Goal: Transaction & Acquisition: Purchase product/service

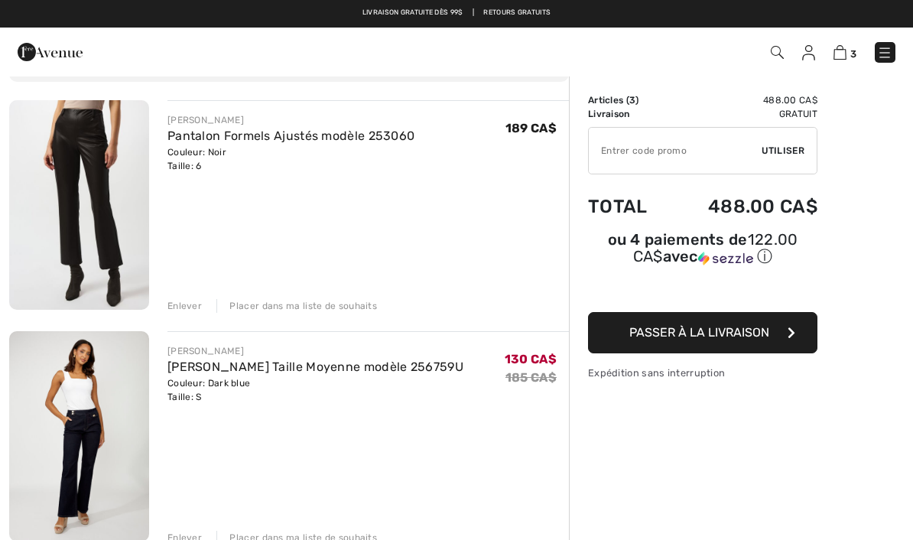
scroll to position [99, 0]
click at [387, 452] on div "FRANK LYMAN Jean Évasé Taille Moyenne modèle 256759U Couleur: Dark blue Taille:…" at bounding box center [367, 438] width 401 height 213
click at [101, 180] on img at bounding box center [79, 206] width 140 height 210
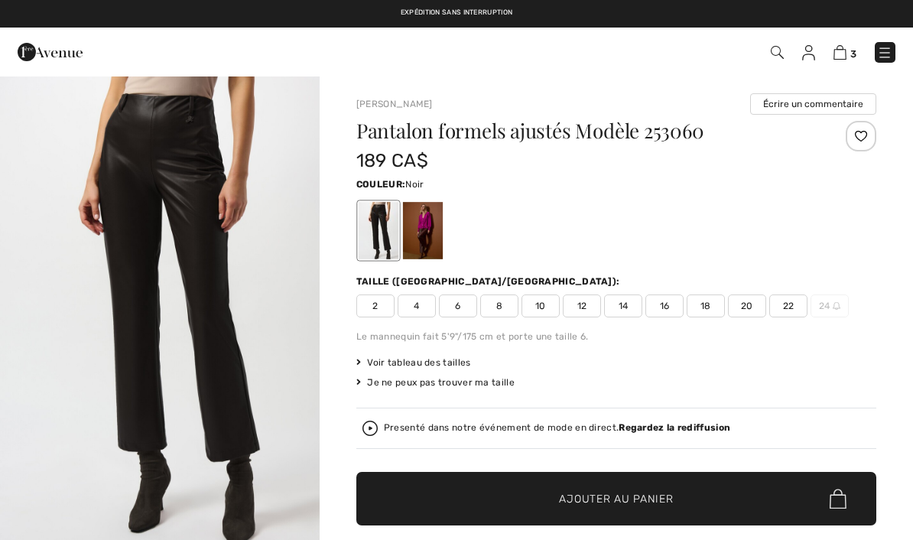
checkbox input "true"
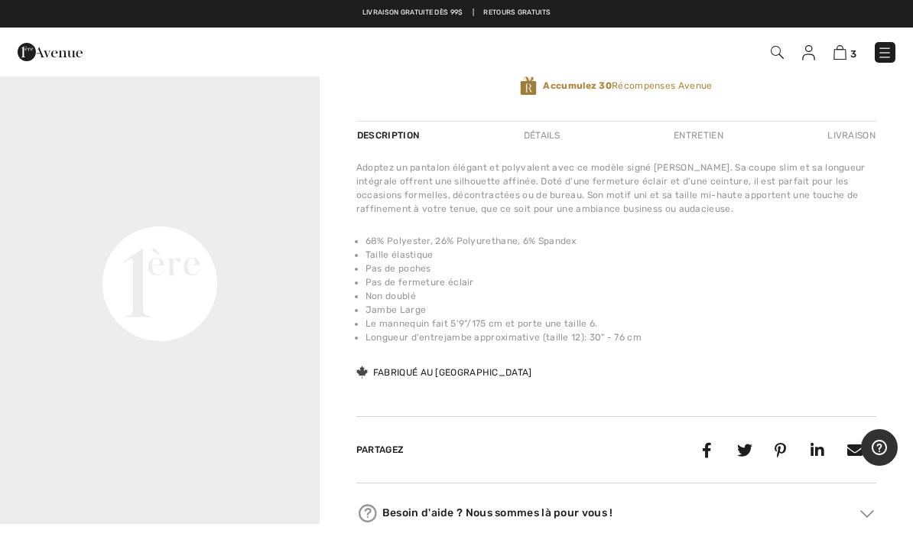
scroll to position [70, 0]
click at [270, 204] on video "Your browser does not support the video tag." at bounding box center [160, 124] width 320 height 160
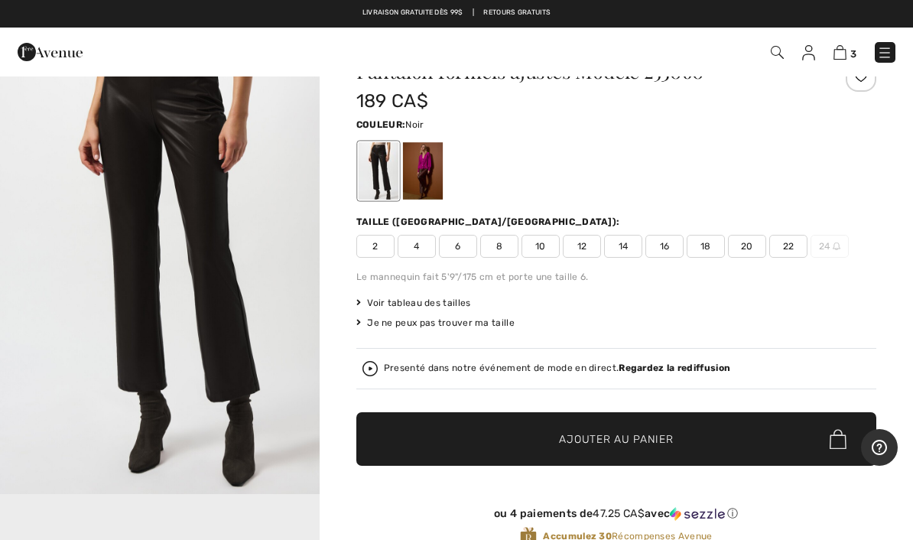
scroll to position [0, 0]
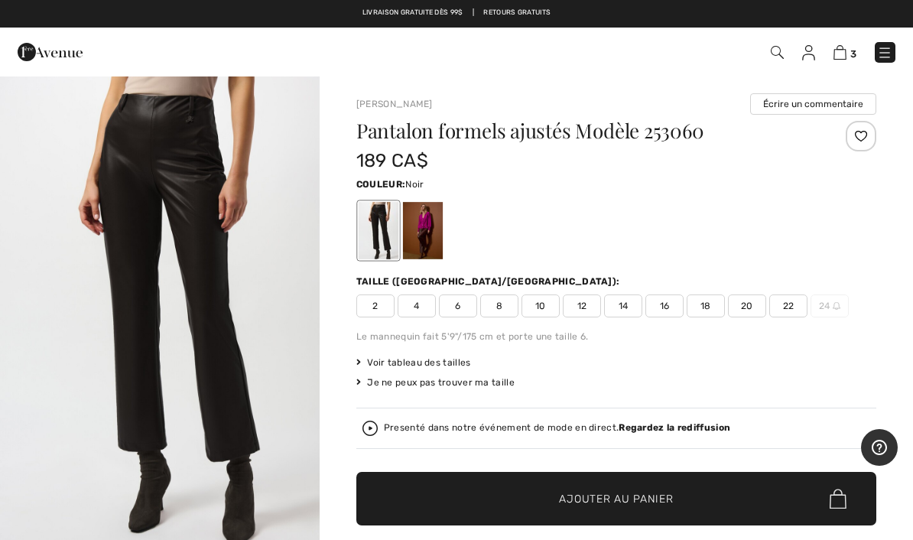
click at [815, 60] on img at bounding box center [808, 52] width 13 height 15
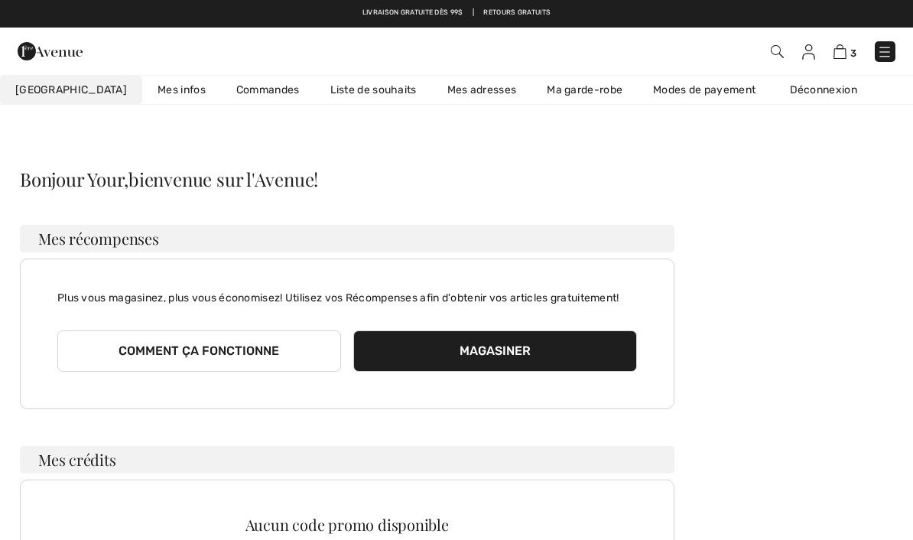
click at [845, 57] on img at bounding box center [840, 51] width 13 height 15
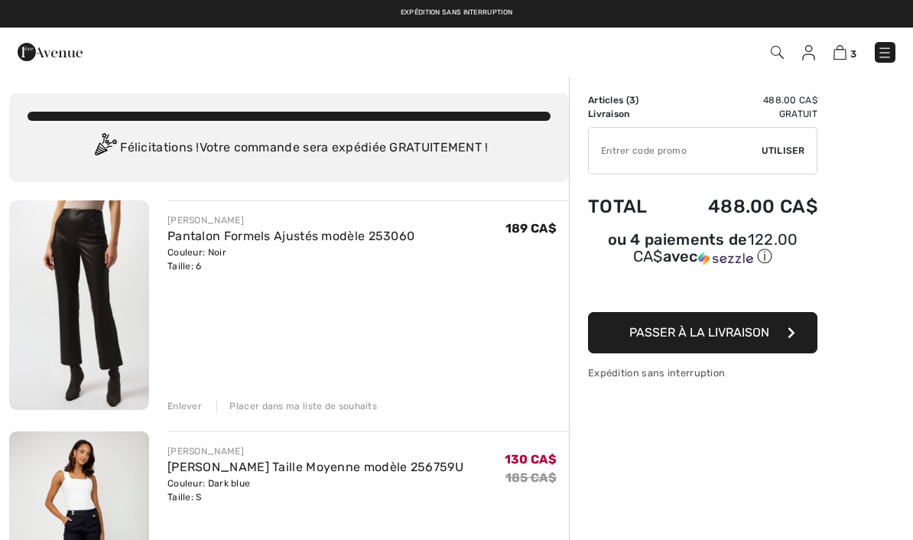
click at [177, 411] on div "Enlever" at bounding box center [184, 406] width 34 height 14
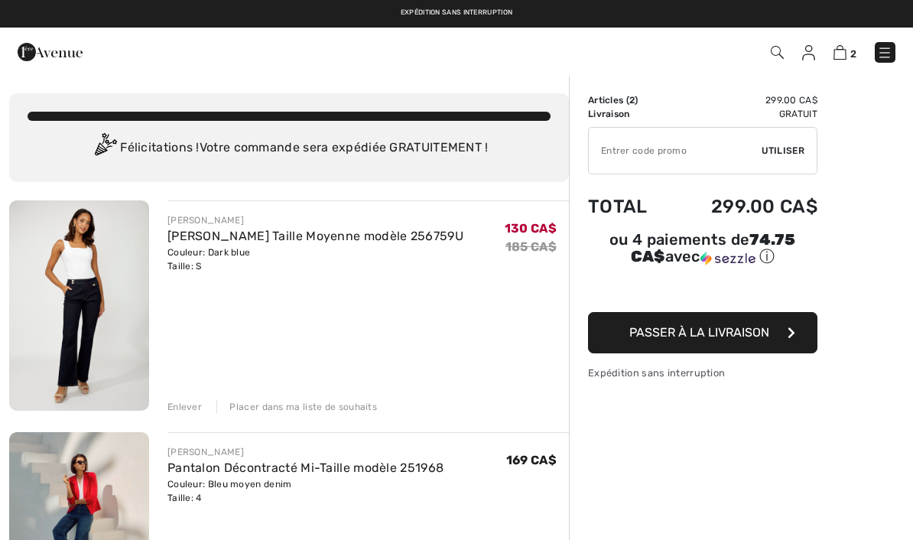
click at [32, 52] on img at bounding box center [50, 52] width 65 height 31
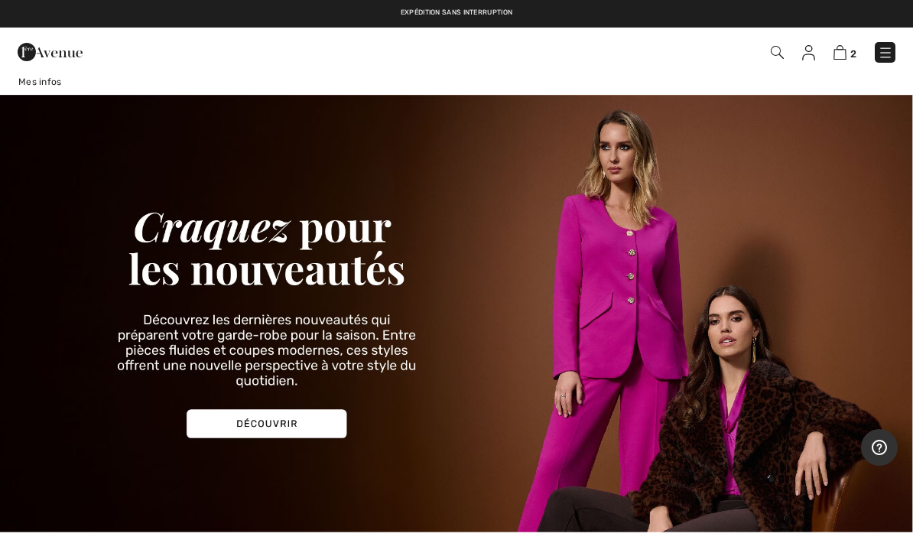
click at [885, 54] on img at bounding box center [885, 52] width 15 height 15
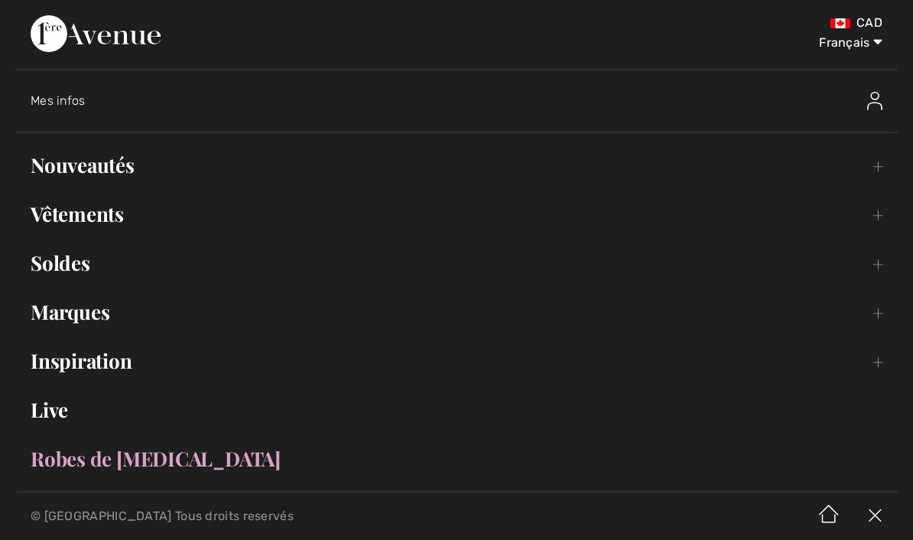
click at [121, 219] on link "Vêtements Toggle submenu" at bounding box center [456, 214] width 882 height 34
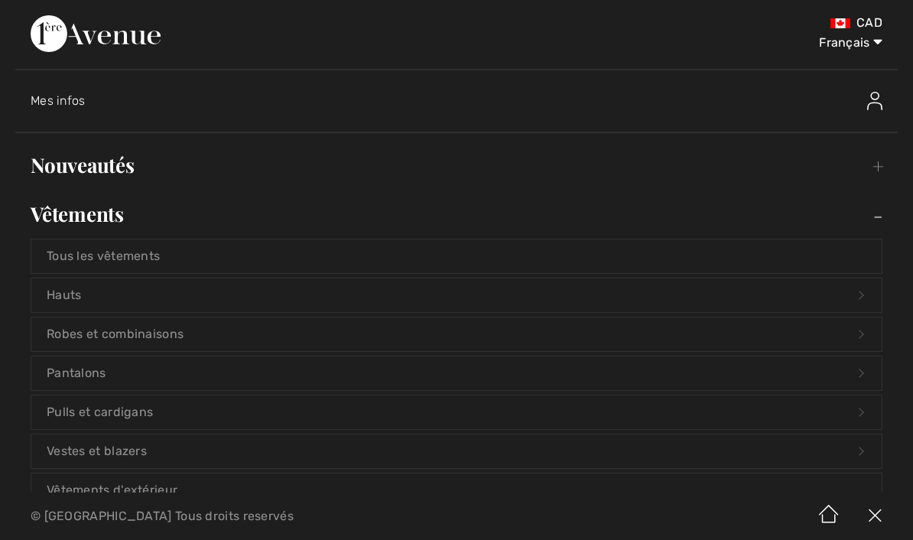
click at [158, 335] on link "Robes et combinaisons Open submenu" at bounding box center [456, 334] width 850 height 34
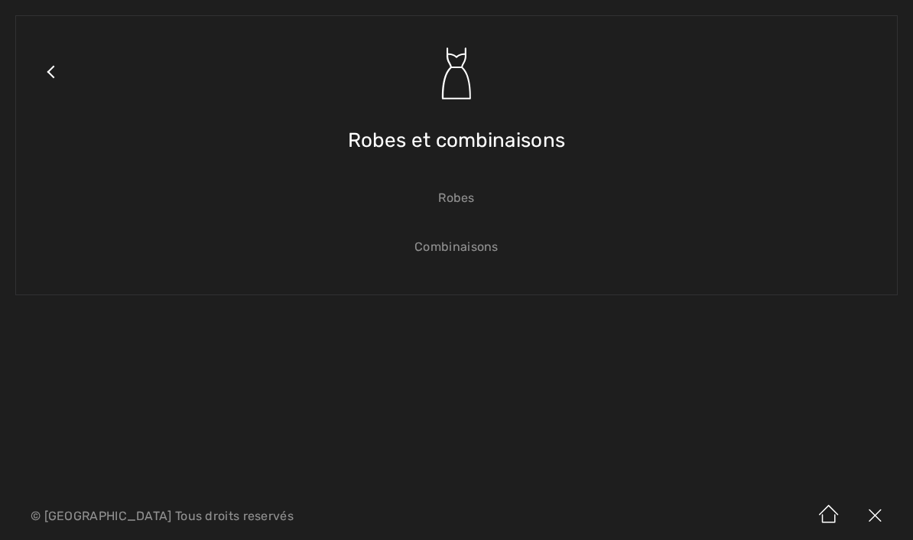
click at [463, 203] on link "Robes" at bounding box center [456, 198] width 850 height 34
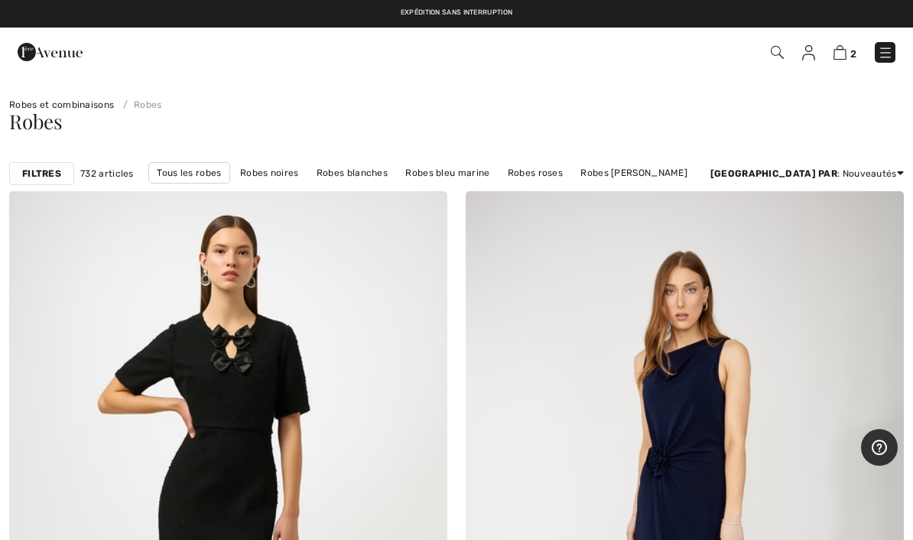
click at [497, 174] on link "Robes bleu marine" at bounding box center [447, 173] width 99 height 20
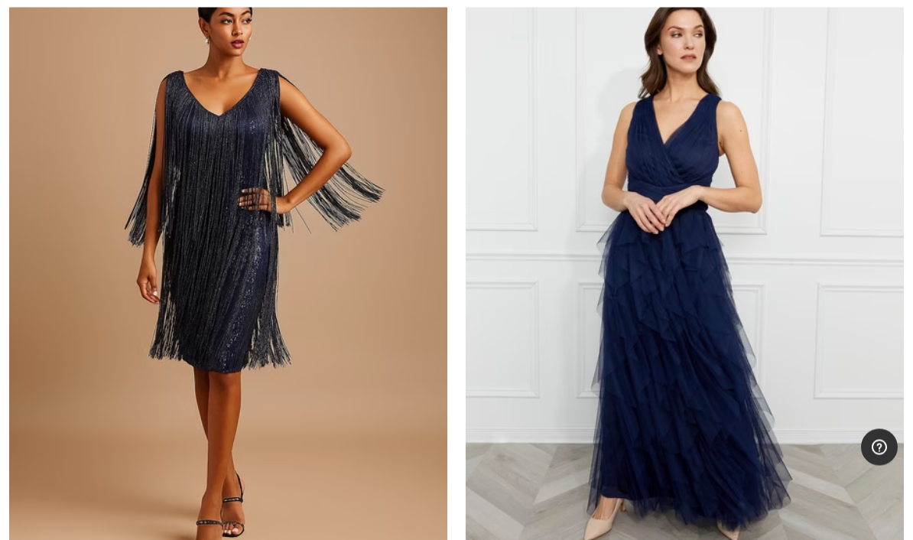
scroll to position [962, 0]
click at [249, 269] on img at bounding box center [228, 275] width 438 height 658
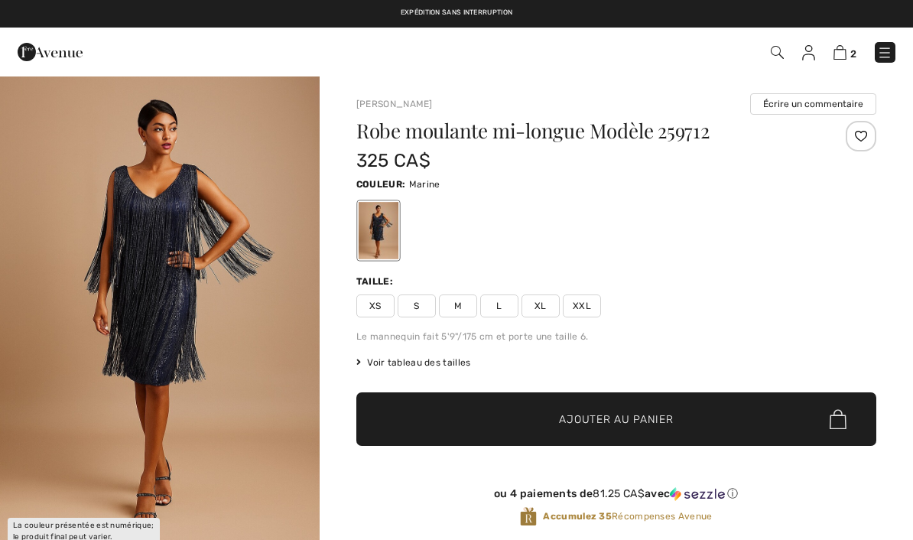
checkbox input "true"
click at [424, 307] on span "S" at bounding box center [417, 305] width 38 height 23
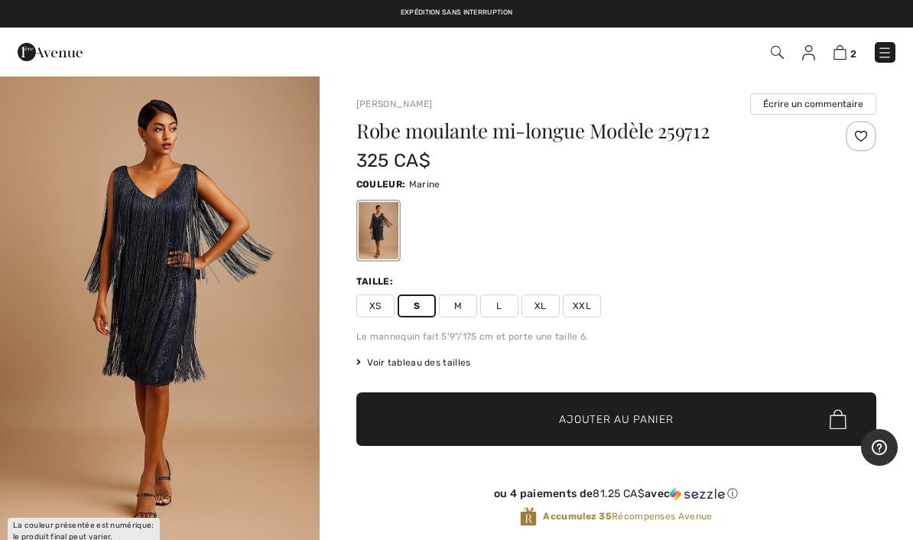
click at [613, 427] on span "Ajouter au panier" at bounding box center [616, 419] width 114 height 16
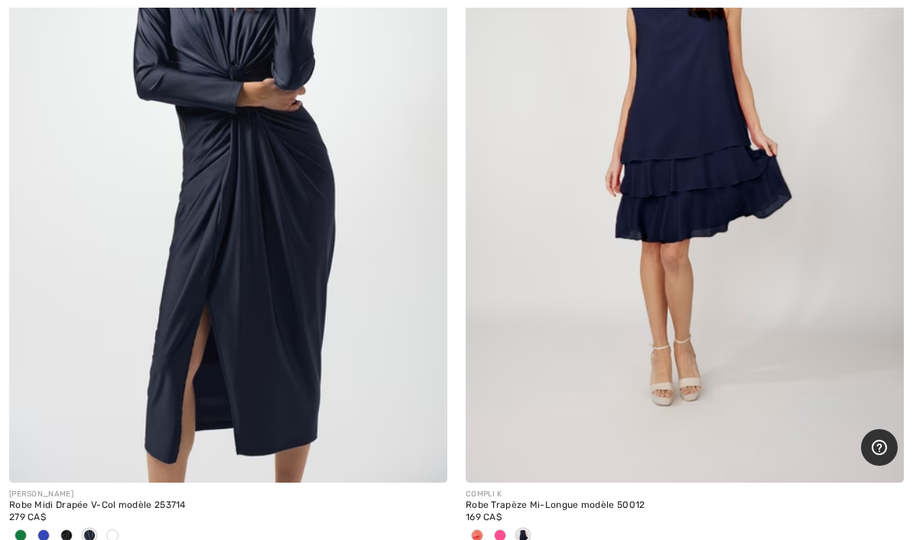
scroll to position [10225, 0]
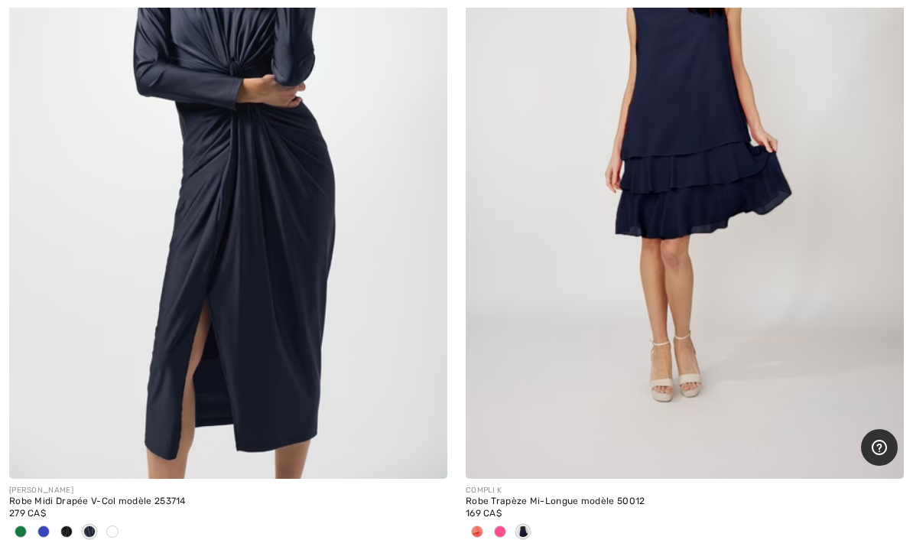
click at [284, 182] on img at bounding box center [228, 150] width 438 height 658
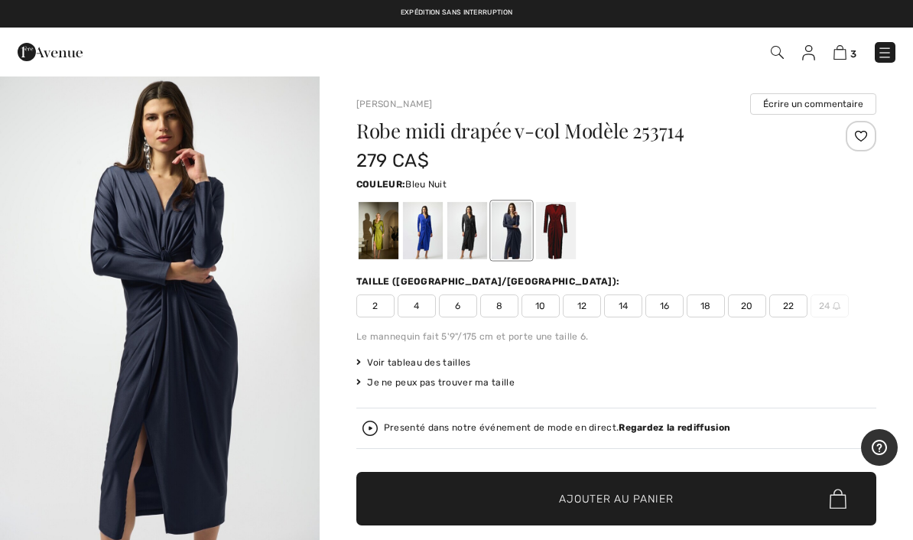
click at [462, 309] on span "6" at bounding box center [458, 305] width 38 height 23
click at [633, 500] on span "Ajouter au panier" at bounding box center [616, 499] width 114 height 16
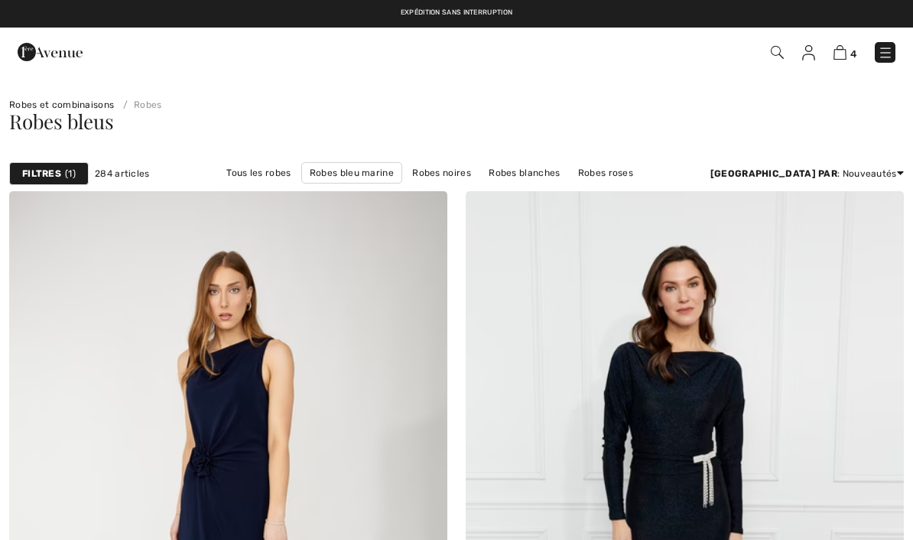
scroll to position [10288, 0]
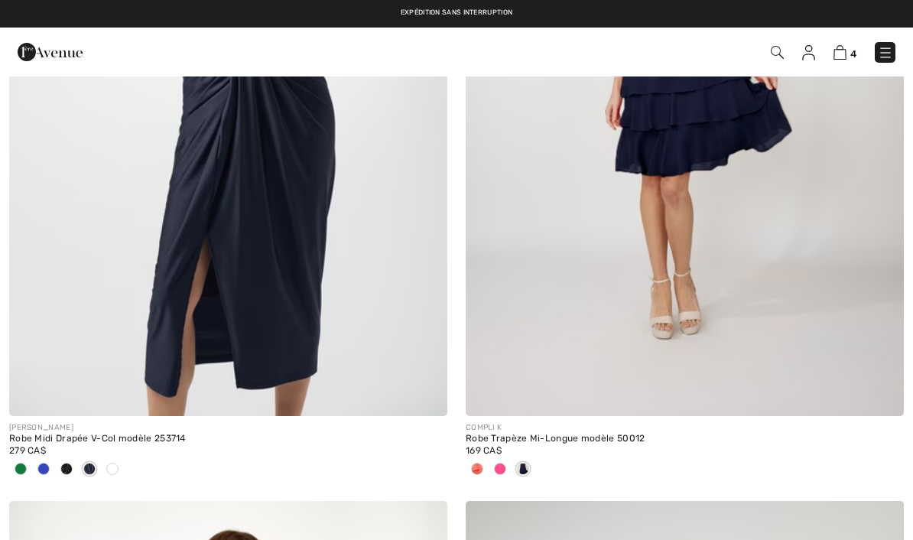
checkbox input "true"
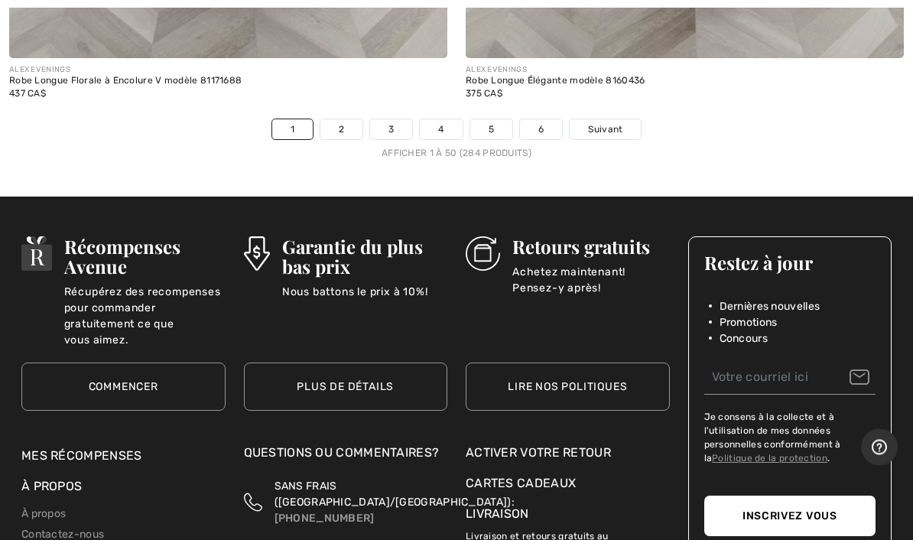
scroll to position [19040, 0]
click at [603, 122] on span "Suivant" at bounding box center [605, 129] width 34 height 14
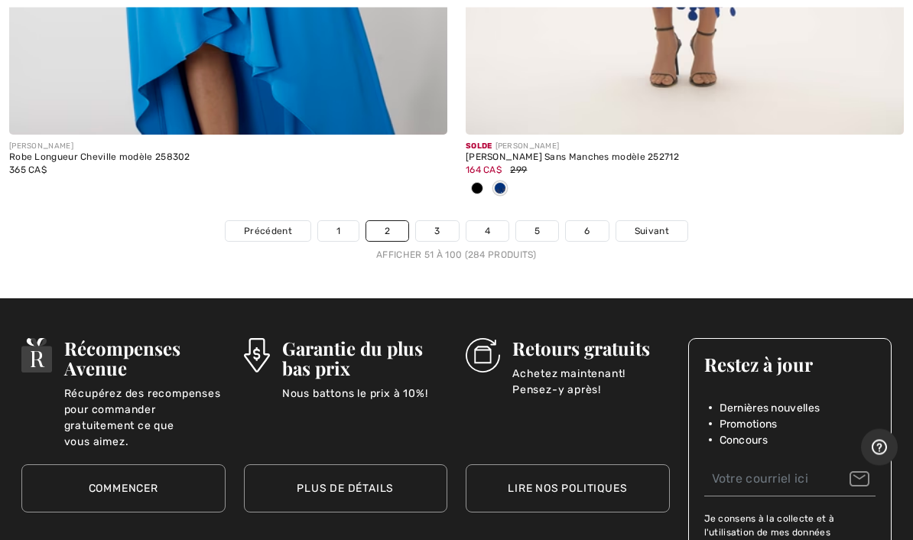
scroll to position [19016, 0]
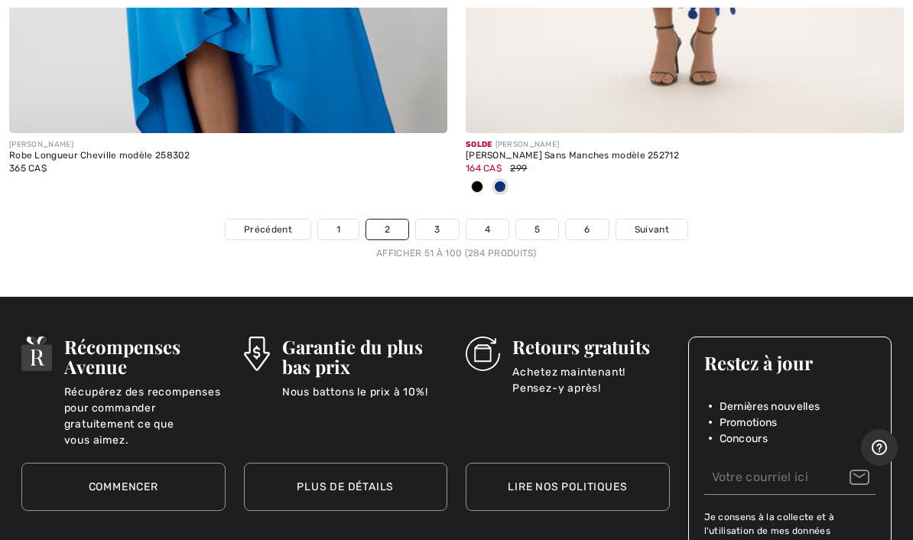
click at [650, 223] on span "Suivant" at bounding box center [652, 230] width 34 height 14
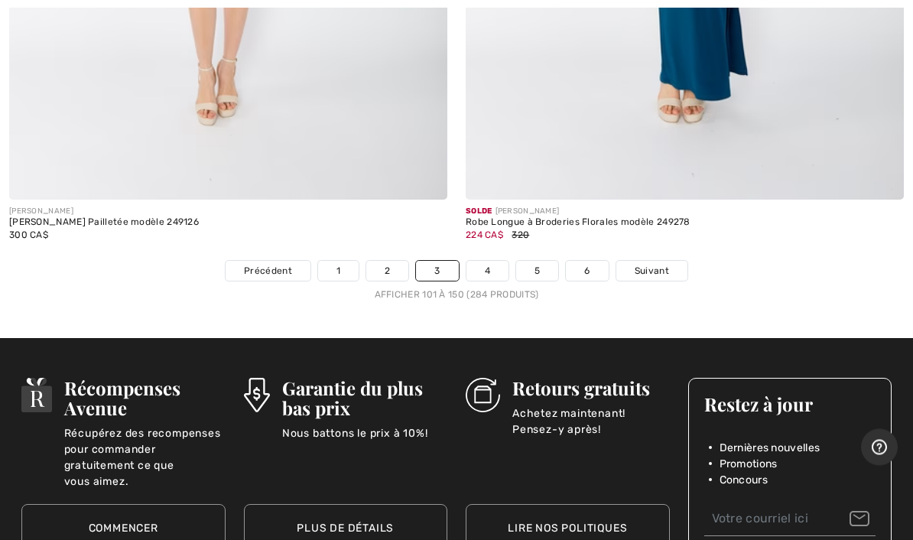
scroll to position [18949, 0]
click at [651, 264] on span "Suivant" at bounding box center [652, 271] width 34 height 14
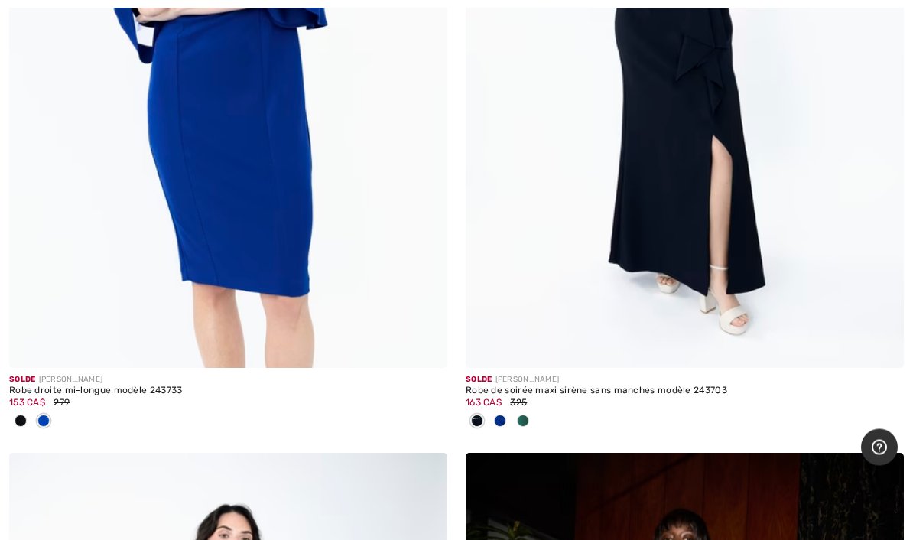
scroll to position [5797, 0]
click at [503, 415] on span at bounding box center [500, 420] width 12 height 12
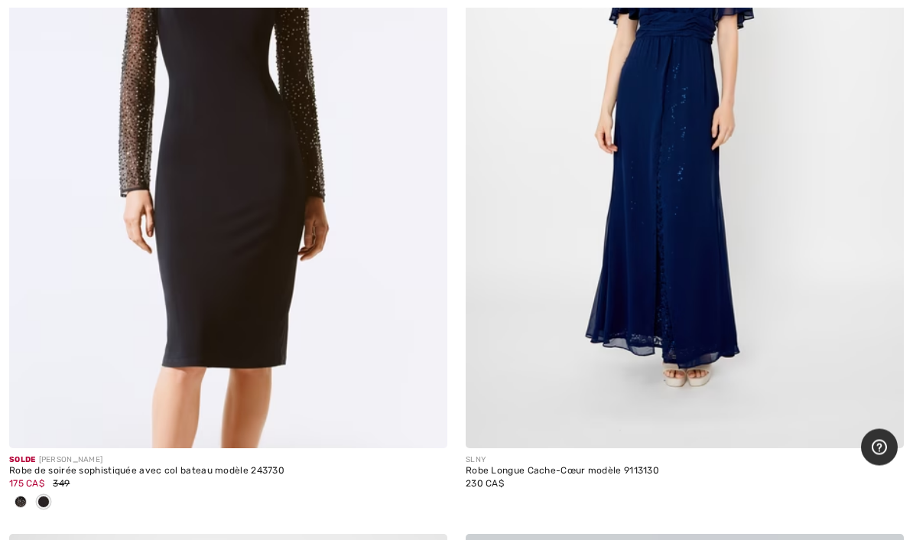
scroll to position [9588, 0]
click at [21, 496] on span at bounding box center [21, 502] width 12 height 12
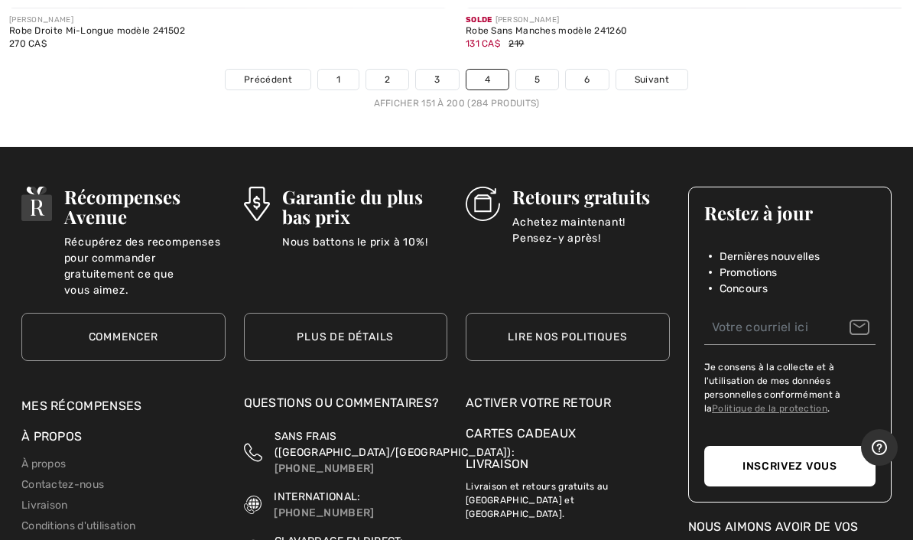
scroll to position [19210, 0]
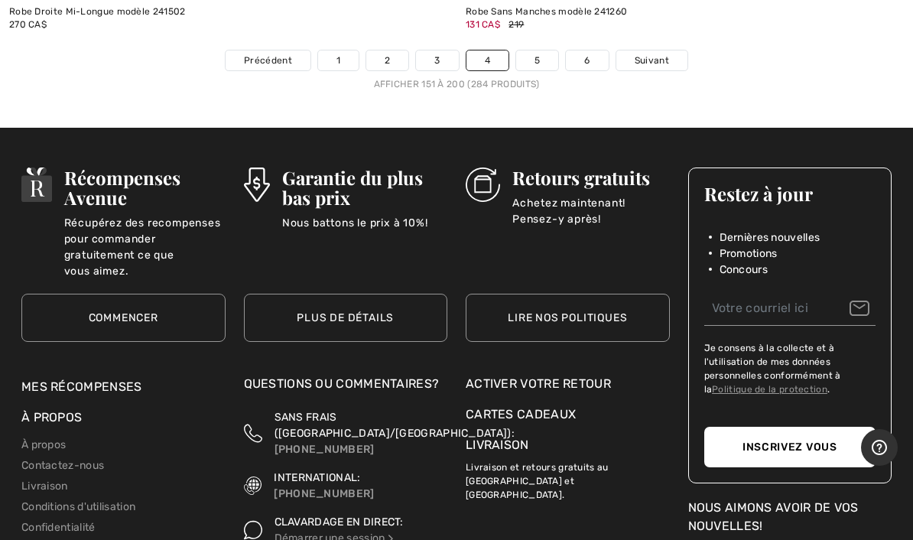
click at [655, 54] on span "Suivant" at bounding box center [652, 61] width 34 height 14
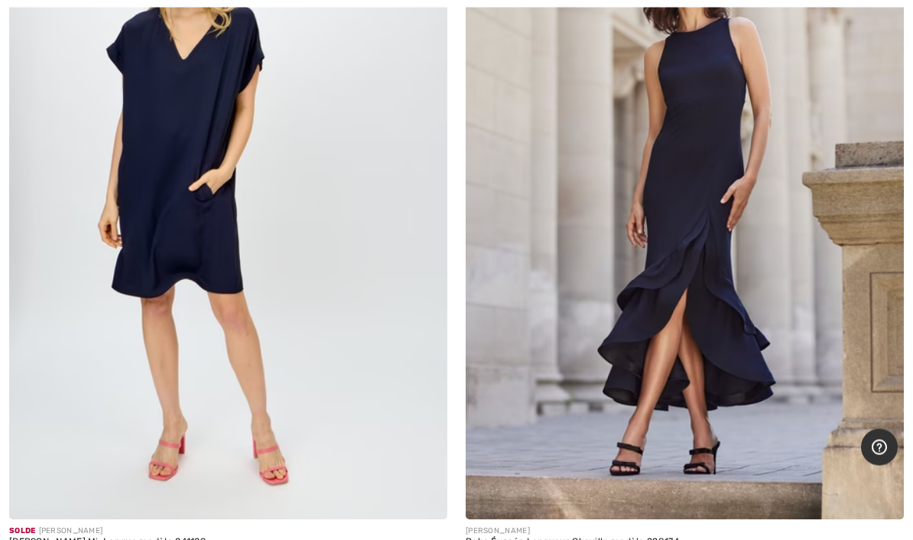
scroll to position [11745, 0]
click at [703, 142] on img at bounding box center [685, 191] width 438 height 658
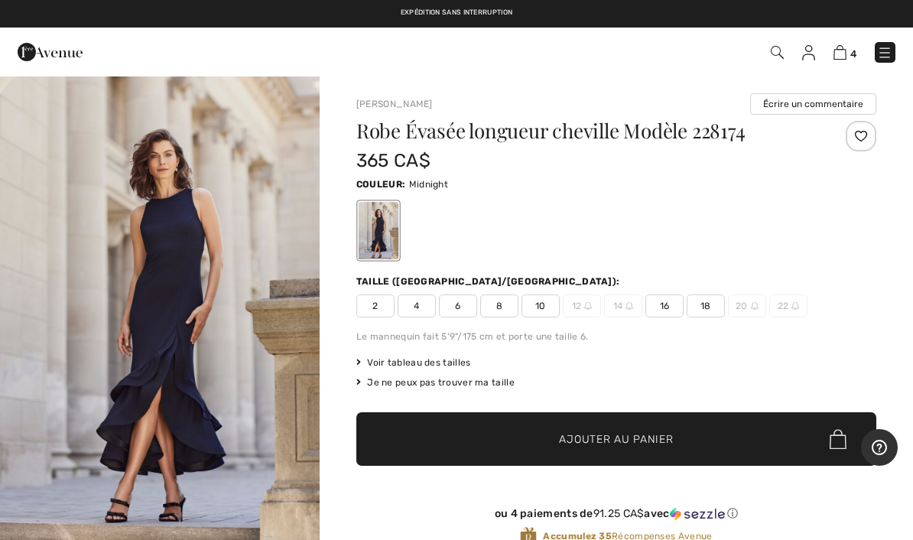
click at [457, 310] on span "6" at bounding box center [458, 305] width 38 height 23
click at [629, 444] on span "Ajouter au panier" at bounding box center [616, 439] width 114 height 16
click at [846, 53] on img at bounding box center [840, 52] width 13 height 15
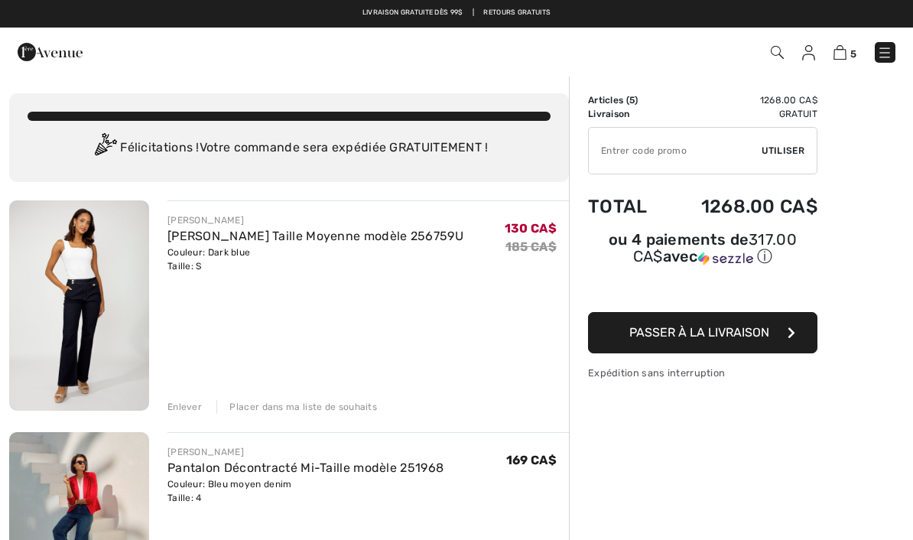
click at [98, 297] on img at bounding box center [79, 305] width 140 height 210
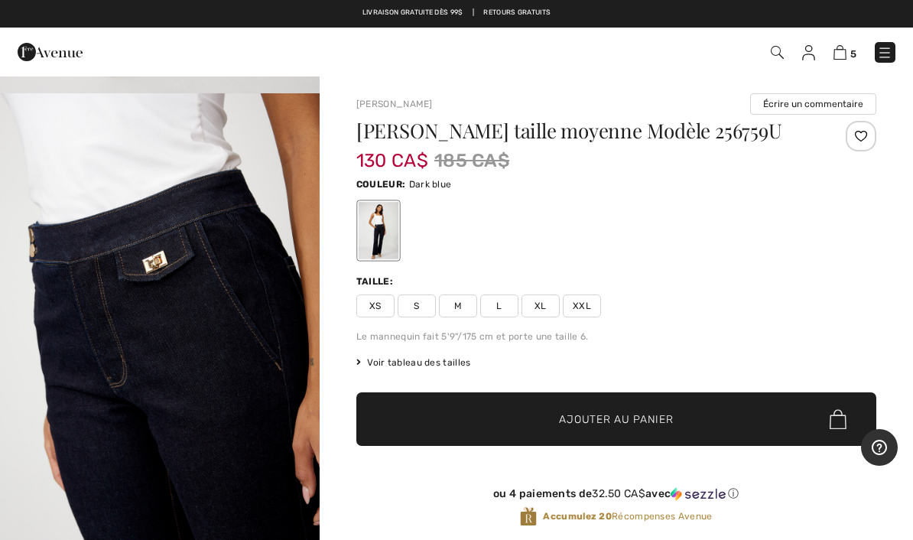
click at [882, 55] on img at bounding box center [884, 52] width 15 height 15
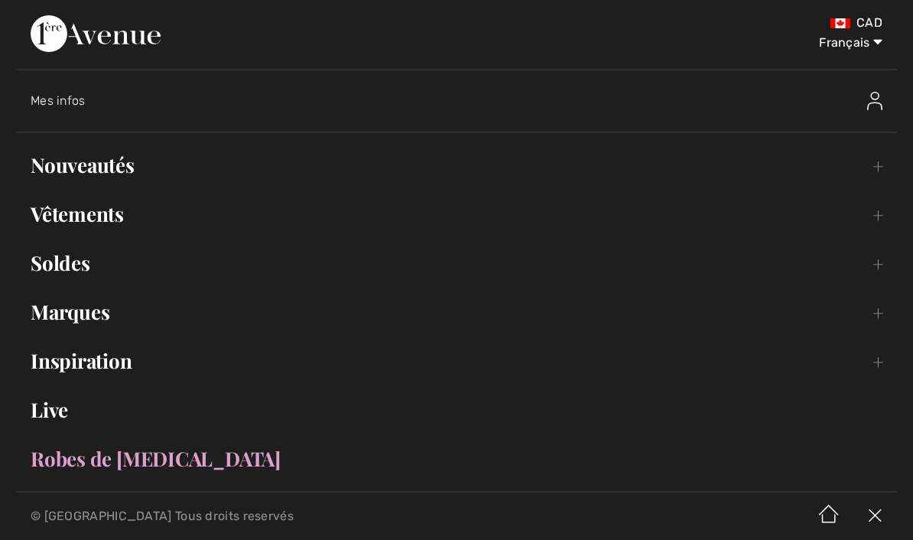
click at [115, 216] on link "Vêtements Toggle submenu" at bounding box center [456, 214] width 882 height 34
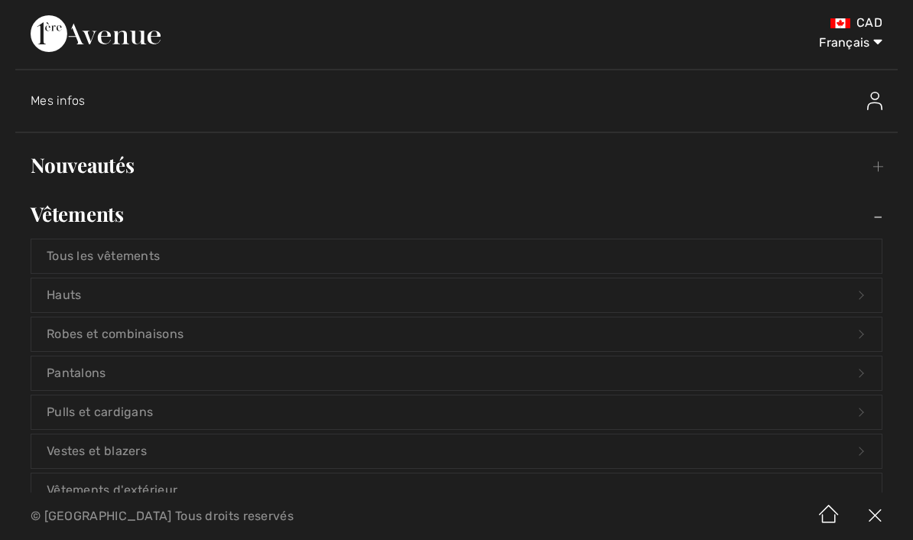
click at [200, 298] on link "Hauts Open submenu" at bounding box center [456, 295] width 850 height 34
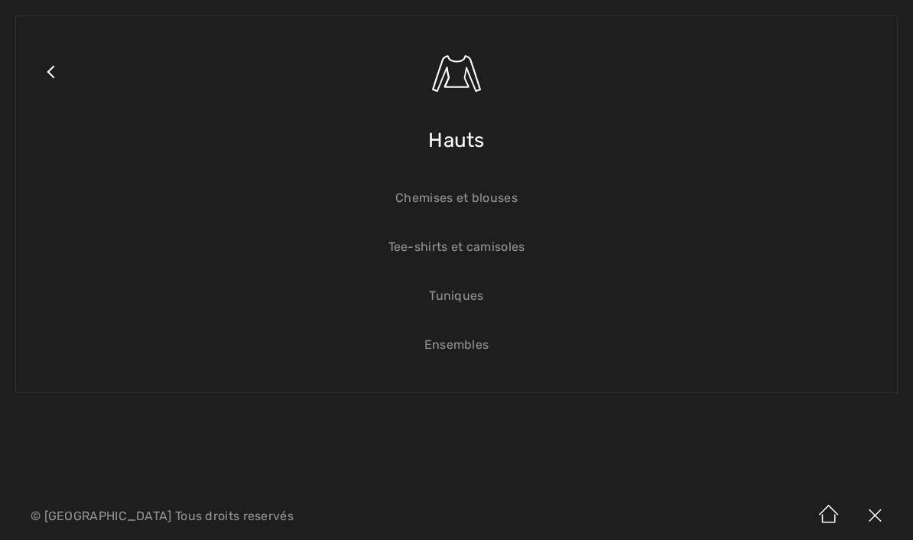
click at [492, 249] on link "Tee-shirts et camisoles" at bounding box center [456, 247] width 850 height 34
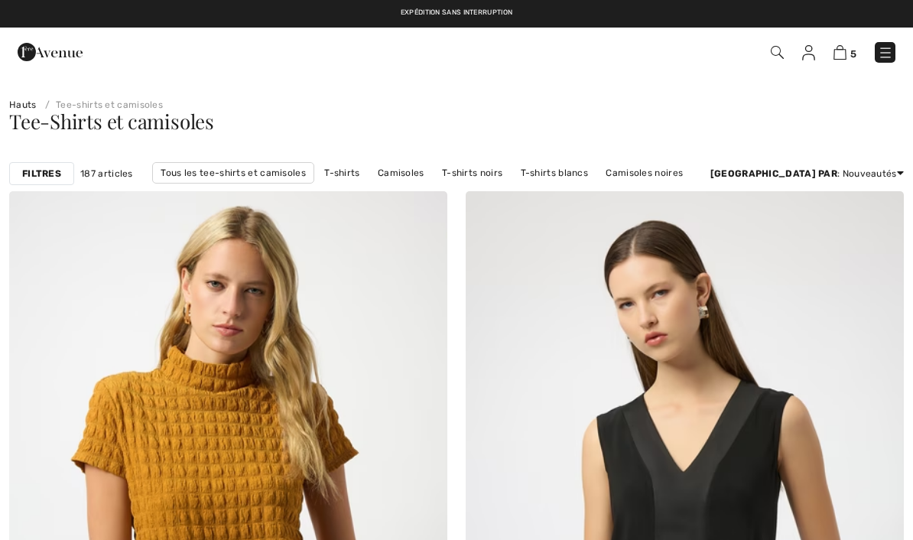
checkbox input "true"
click at [596, 173] on link "T-shirts blancs" at bounding box center [554, 173] width 83 height 20
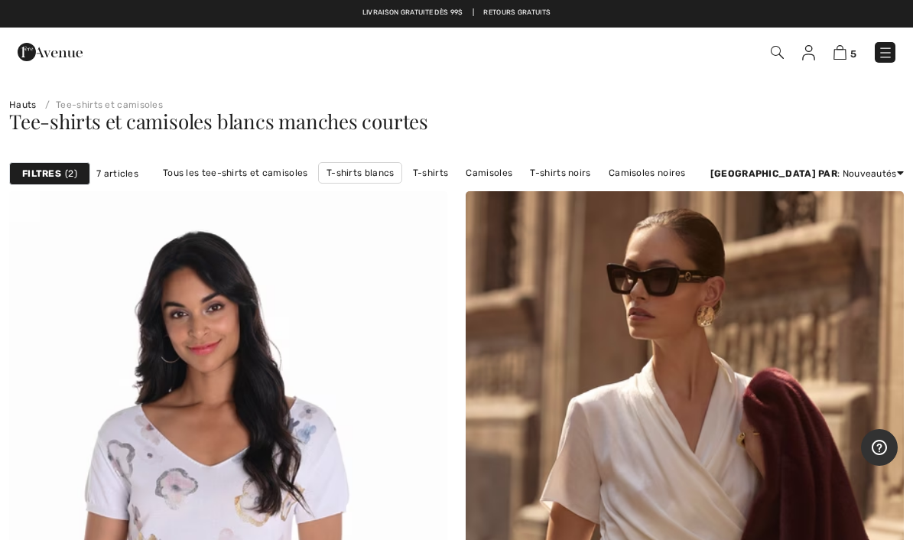
click at [598, 175] on link "T-shirts noirs" at bounding box center [560, 173] width 76 height 20
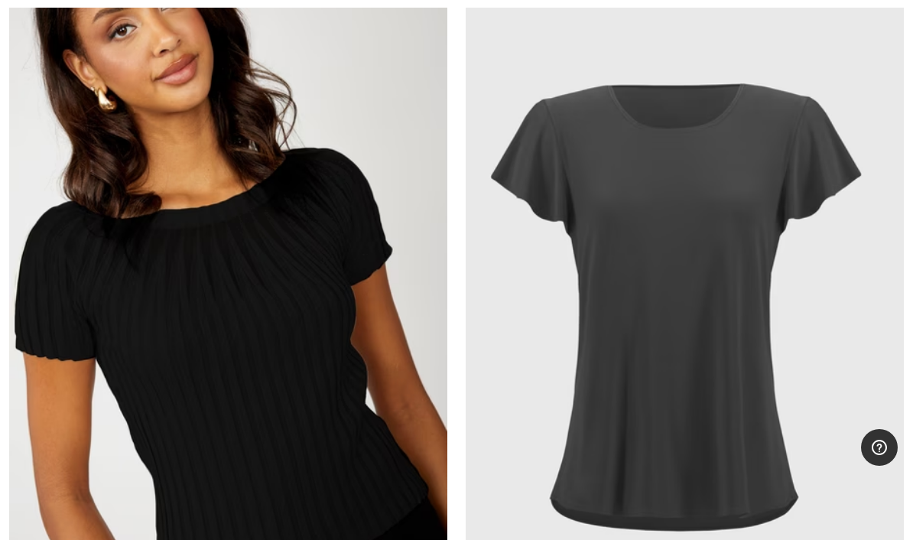
scroll to position [6272, 0]
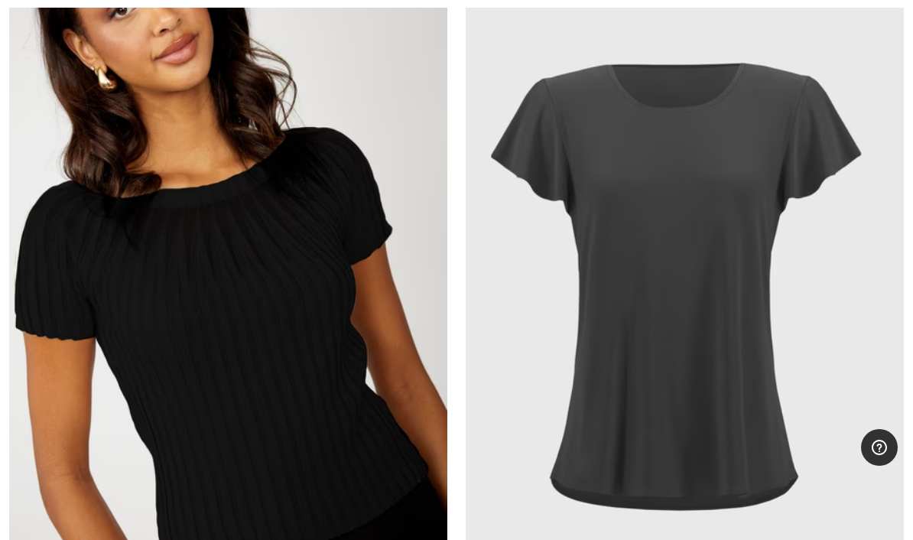
click at [306, 282] on img at bounding box center [228, 282] width 438 height 658
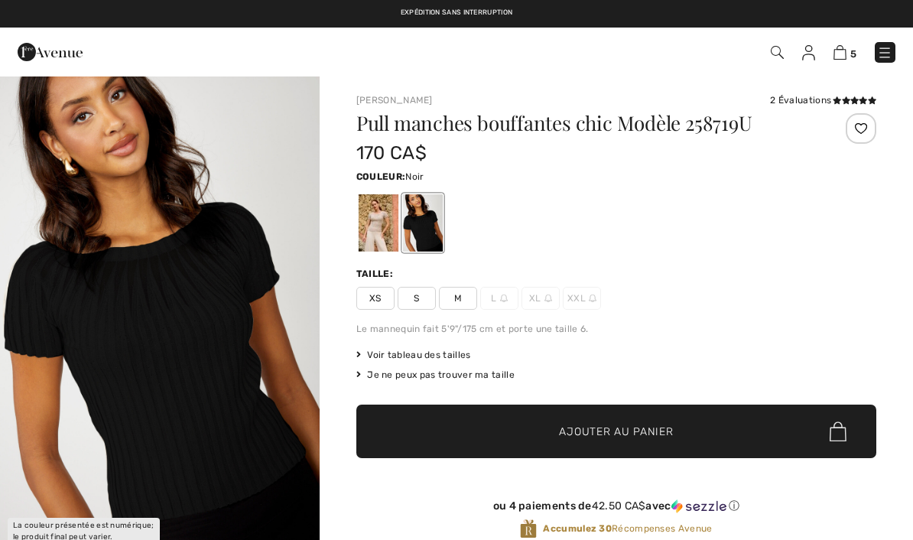
checkbox input "true"
click at [383, 231] on div at bounding box center [379, 222] width 40 height 57
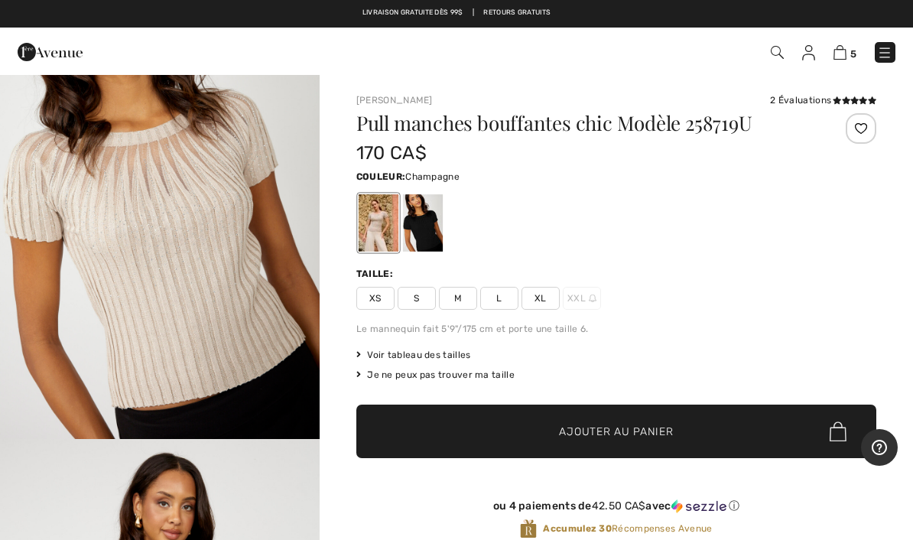
scroll to position [1075, 0]
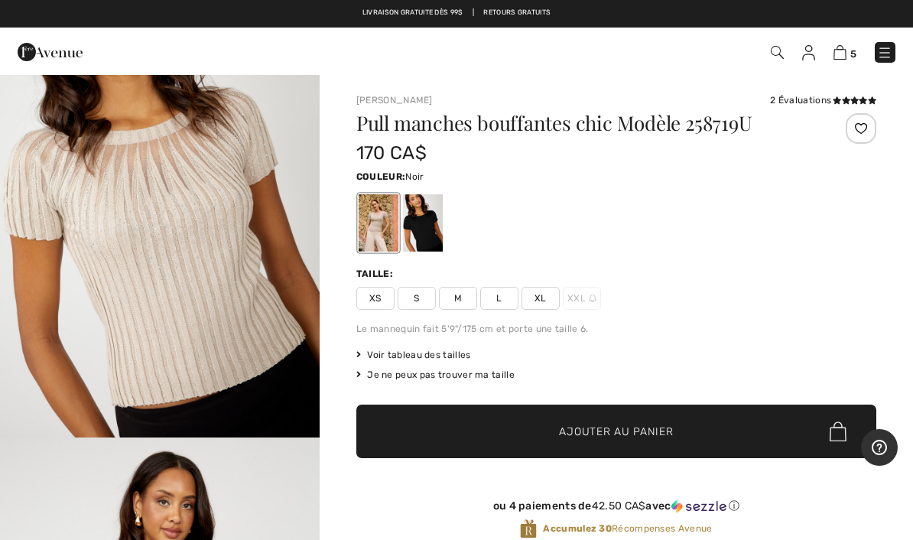
click at [434, 230] on div at bounding box center [423, 222] width 40 height 57
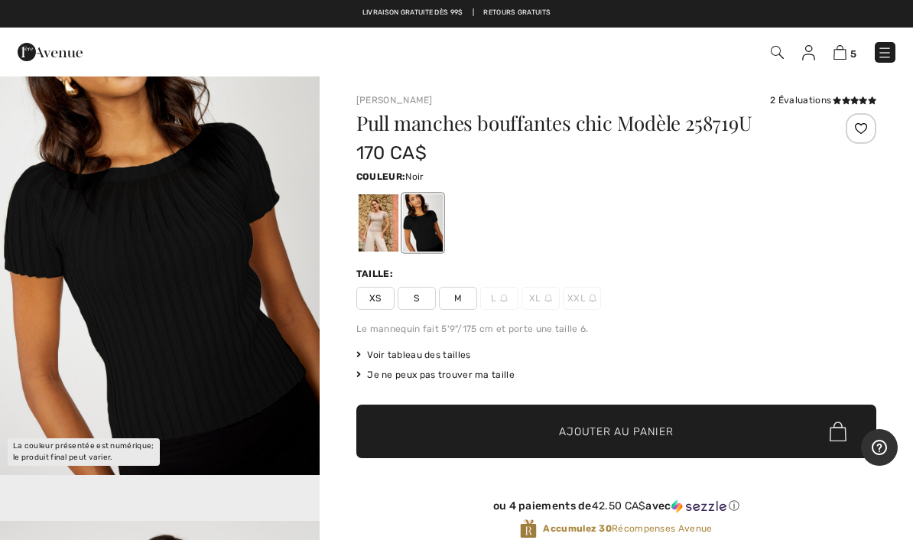
scroll to position [0, 0]
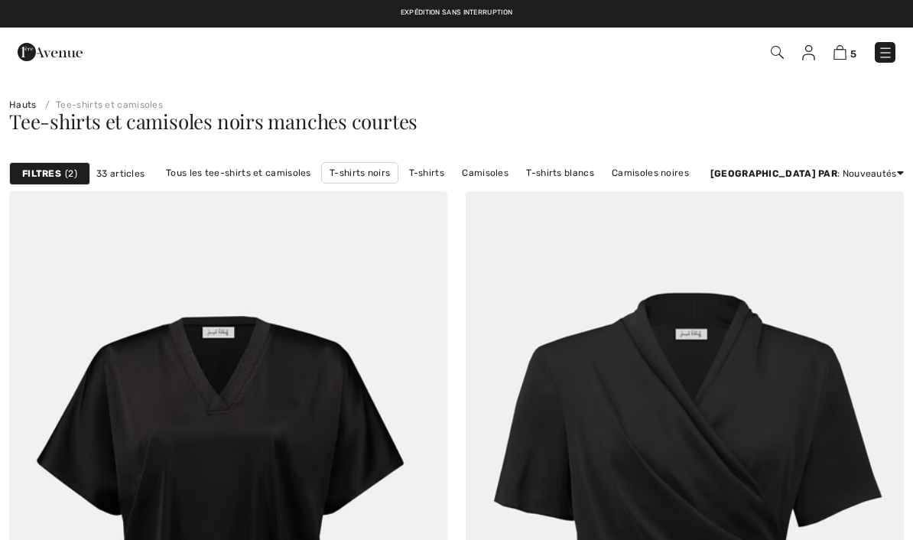
checkbox input "true"
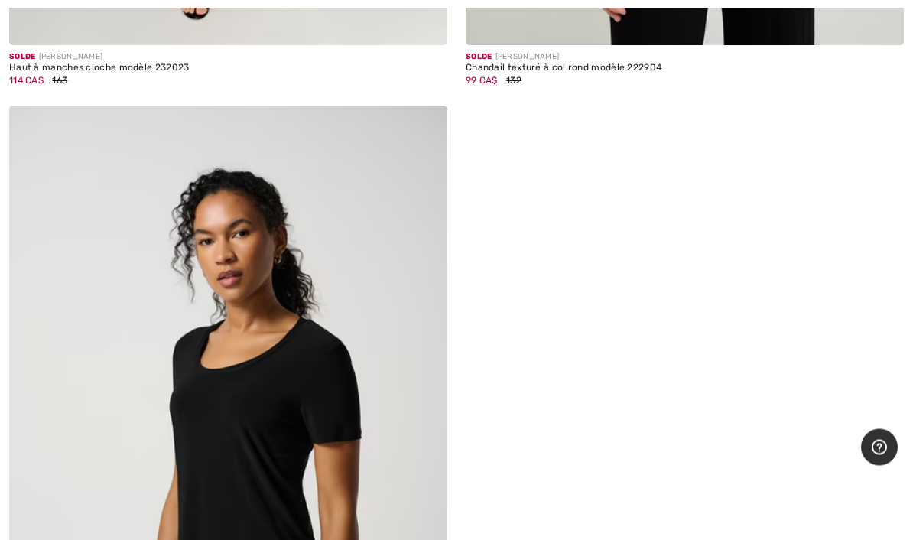
scroll to position [12219, 0]
click at [325, 380] on img at bounding box center [228, 435] width 438 height 658
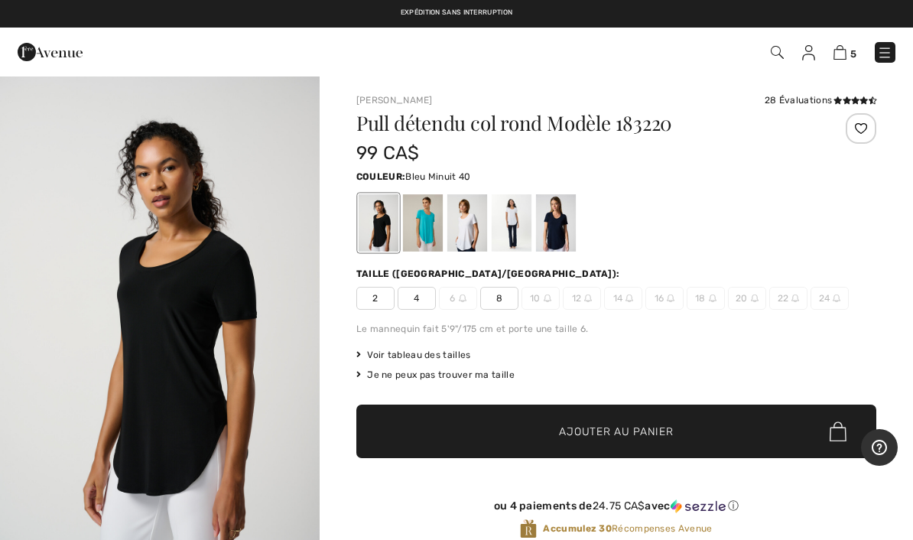
click at [565, 226] on div at bounding box center [556, 222] width 40 height 57
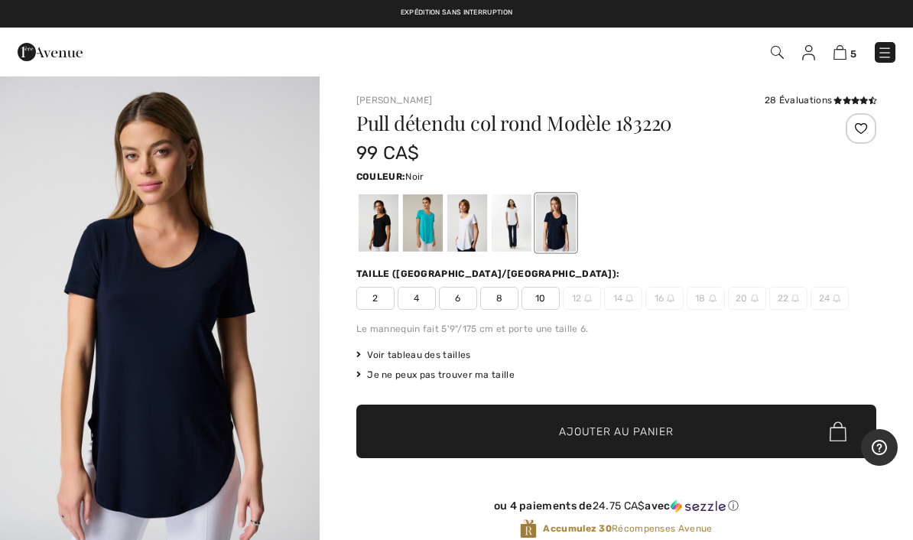
click at [382, 216] on div at bounding box center [379, 222] width 40 height 57
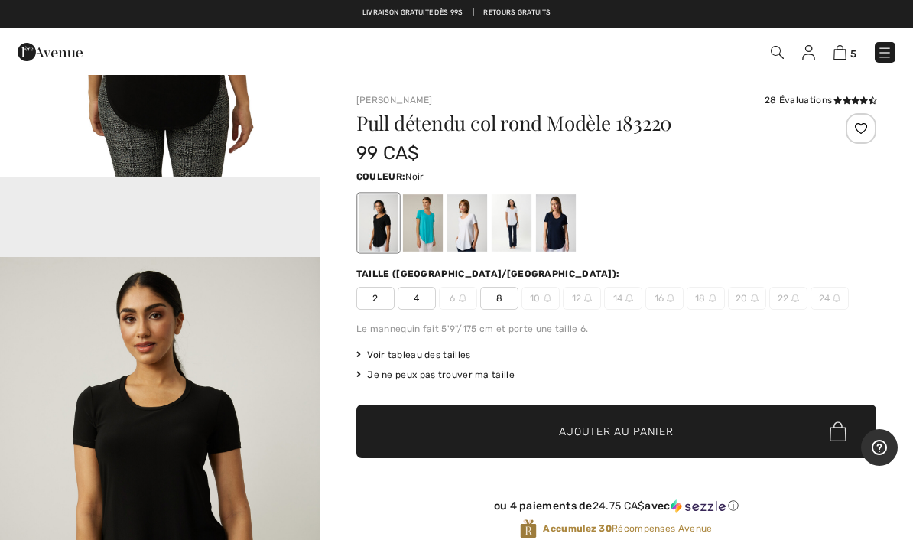
scroll to position [3656, 0]
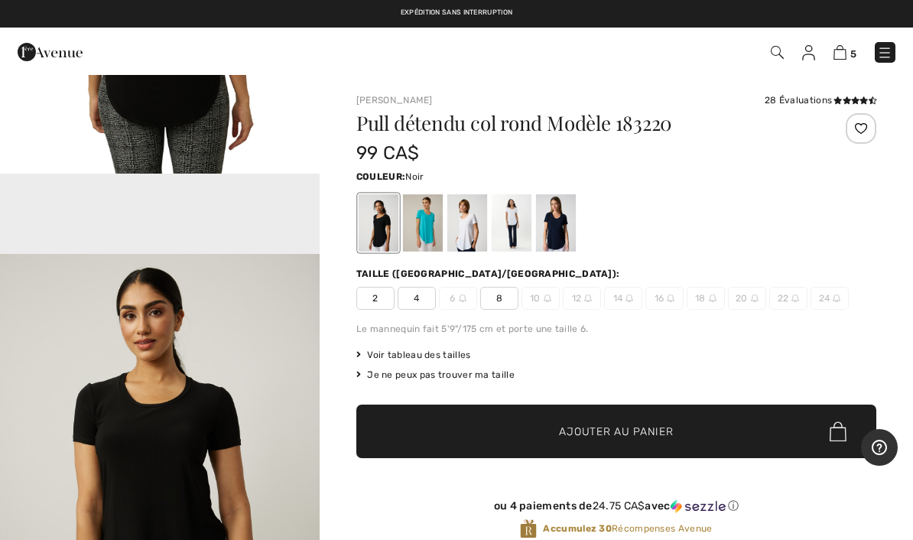
click at [890, 54] on img at bounding box center [884, 52] width 15 height 15
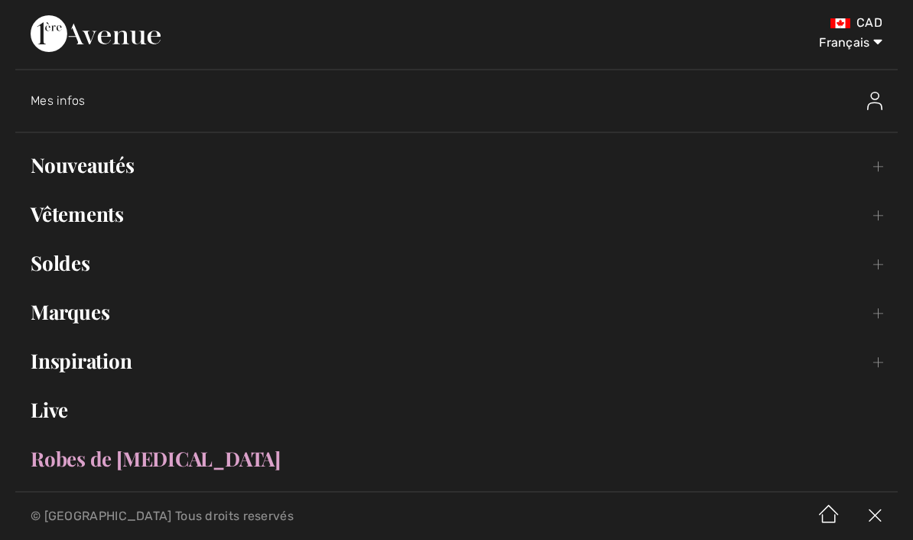
click at [119, 213] on link "Vêtements Toggle submenu" at bounding box center [456, 214] width 882 height 34
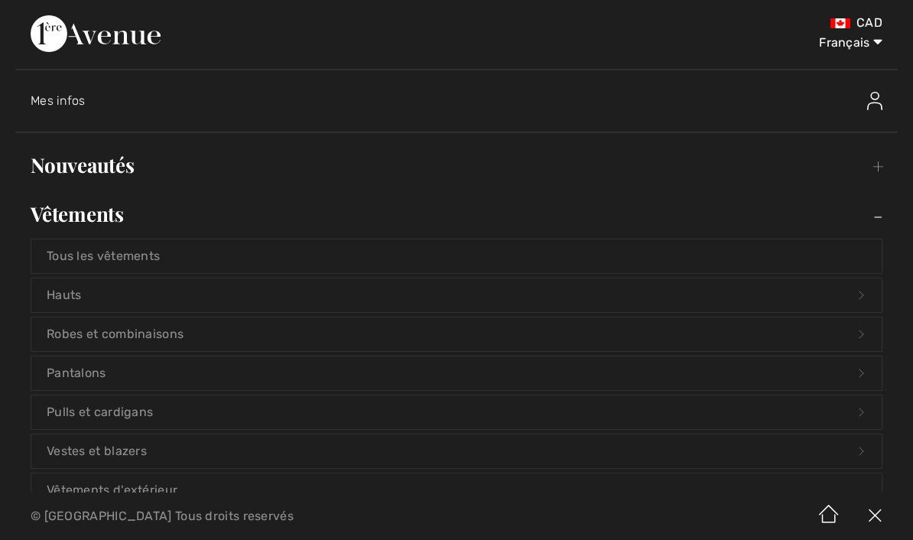
click at [75, 303] on link "Hauts Open submenu" at bounding box center [456, 295] width 850 height 34
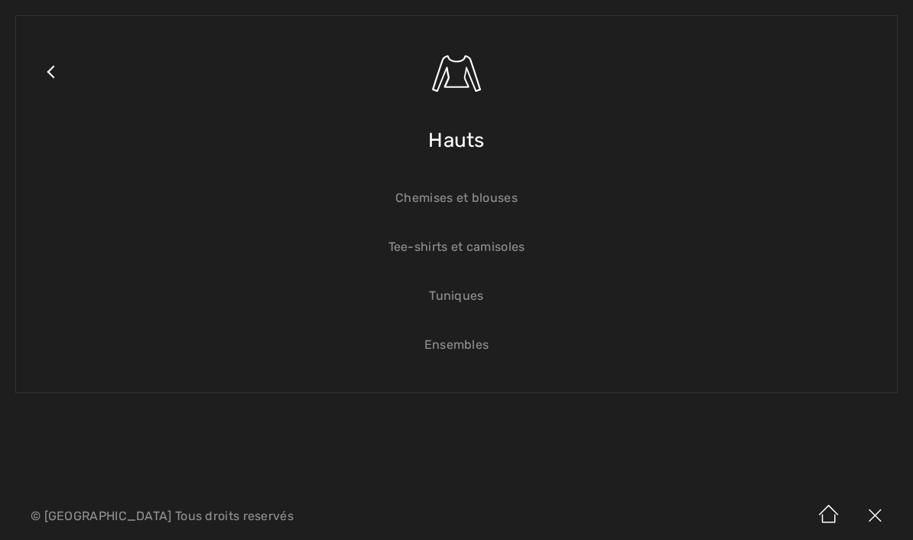
click at [489, 203] on link "Chemises et blouses" at bounding box center [456, 198] width 850 height 34
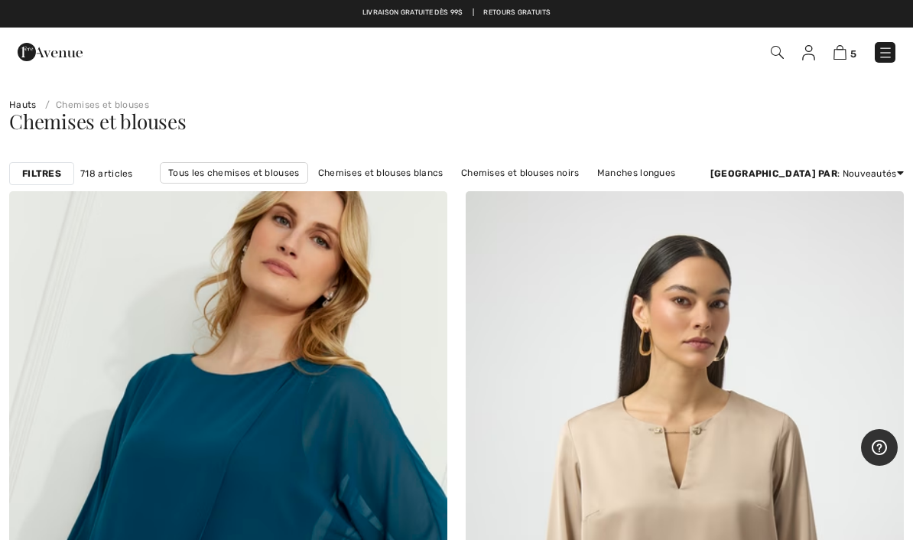
click at [320, 184] on link "Manches courtes" at bounding box center [273, 194] width 94 height 20
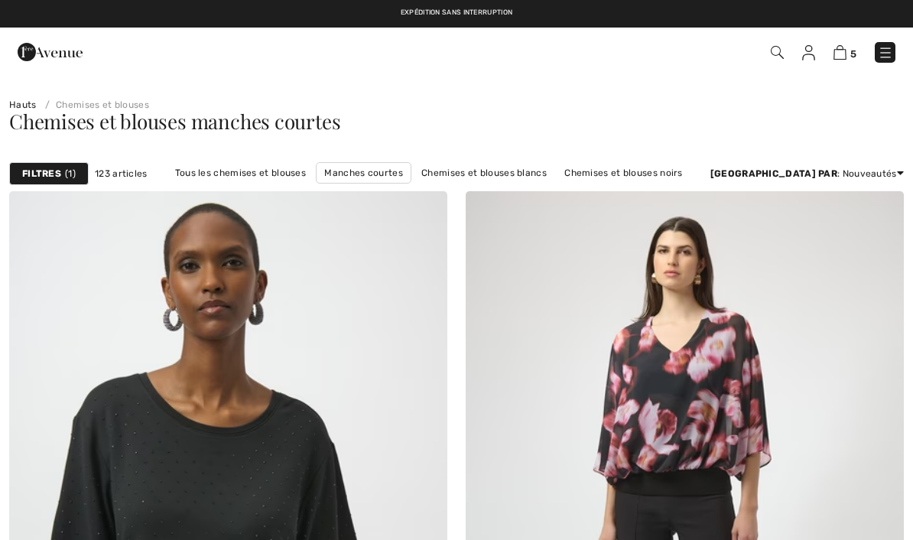
checkbox input "true"
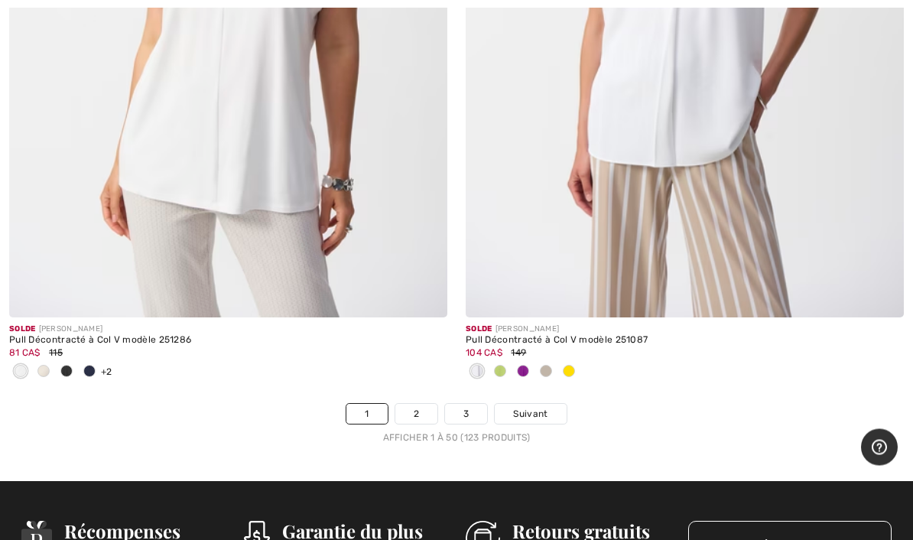
scroll to position [18607, 0]
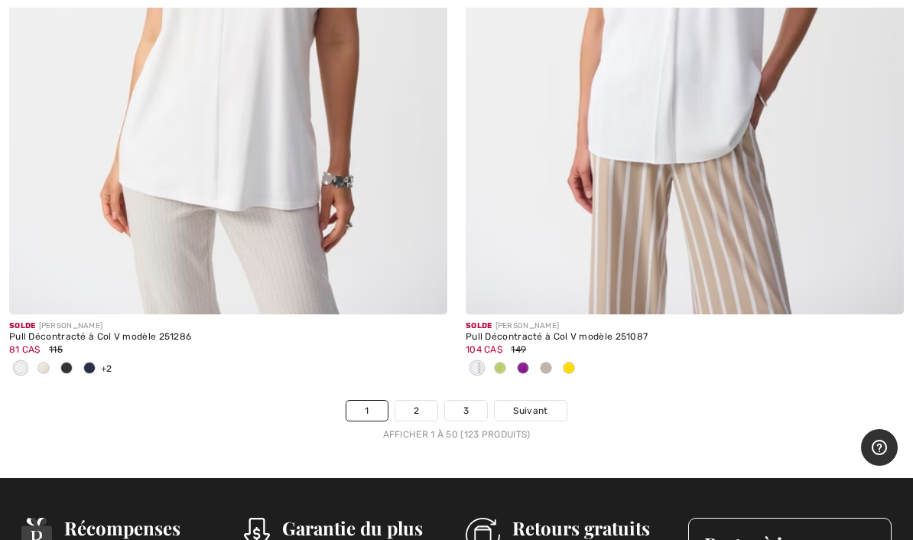
click at [535, 404] on span "Suivant" at bounding box center [530, 411] width 34 height 14
click at [538, 404] on span "Suivant" at bounding box center [530, 411] width 34 height 14
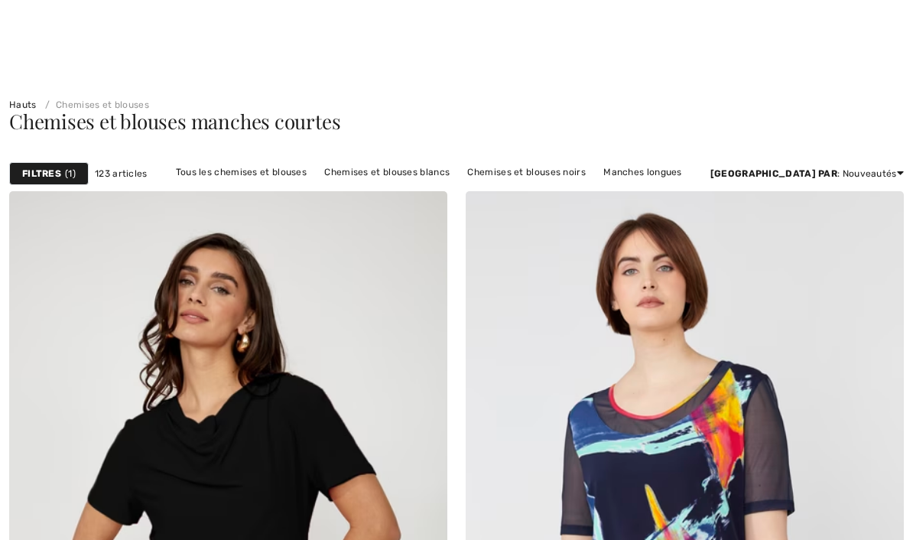
checkbox input "true"
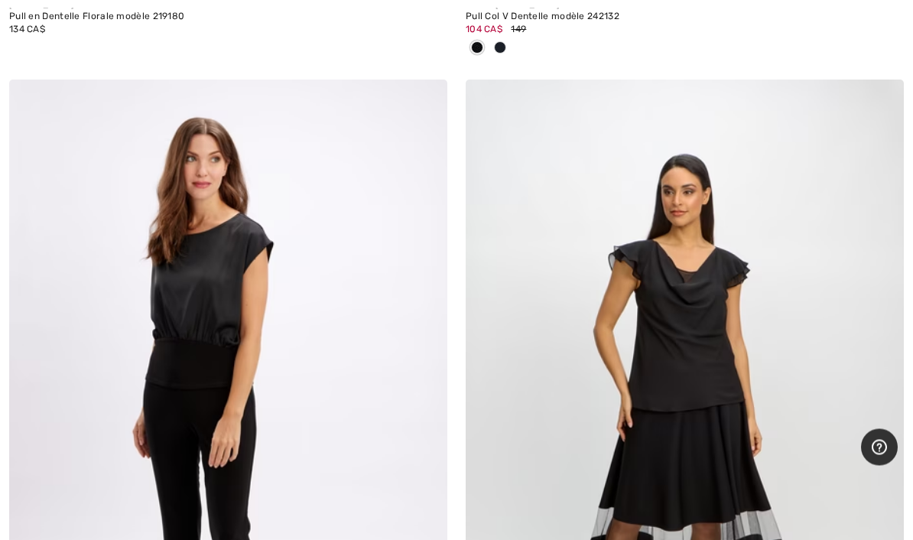
scroll to position [17486, 0]
click at [223, 287] on img at bounding box center [228, 409] width 438 height 658
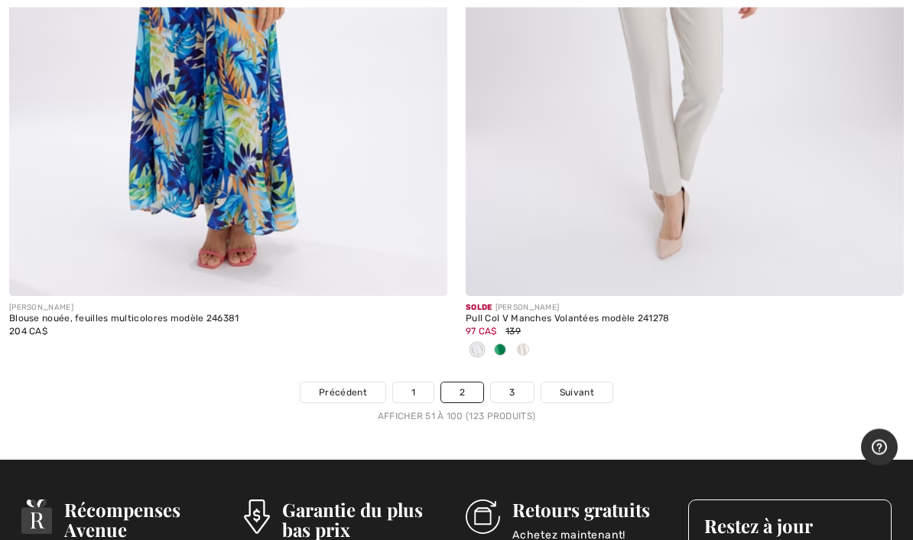
scroll to position [18853, 0]
click at [578, 385] on span "Suivant" at bounding box center [577, 392] width 34 height 14
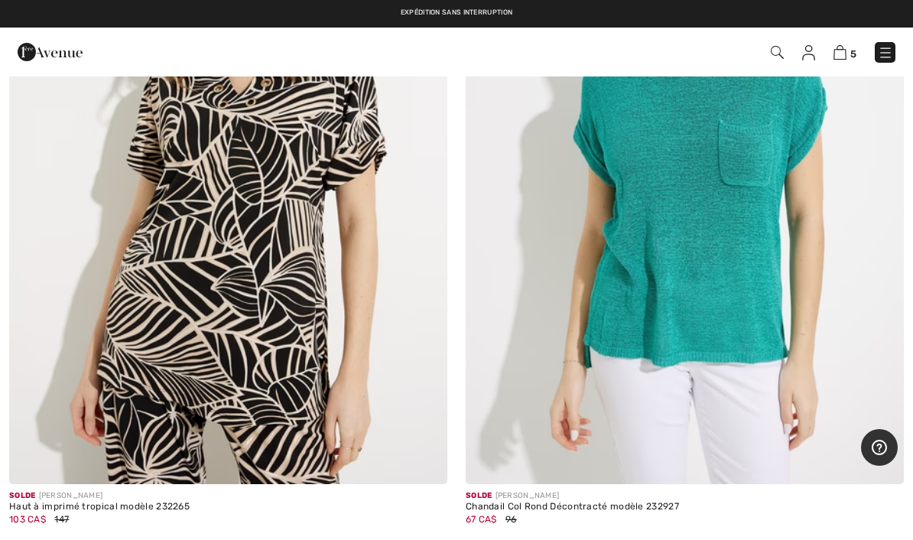
scroll to position [6356, 0]
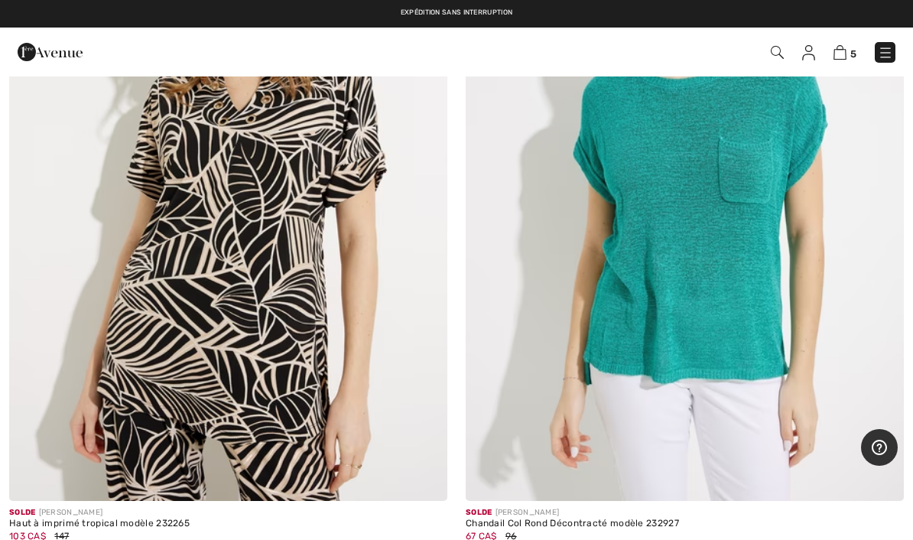
click at [889, 57] on img at bounding box center [885, 52] width 15 height 15
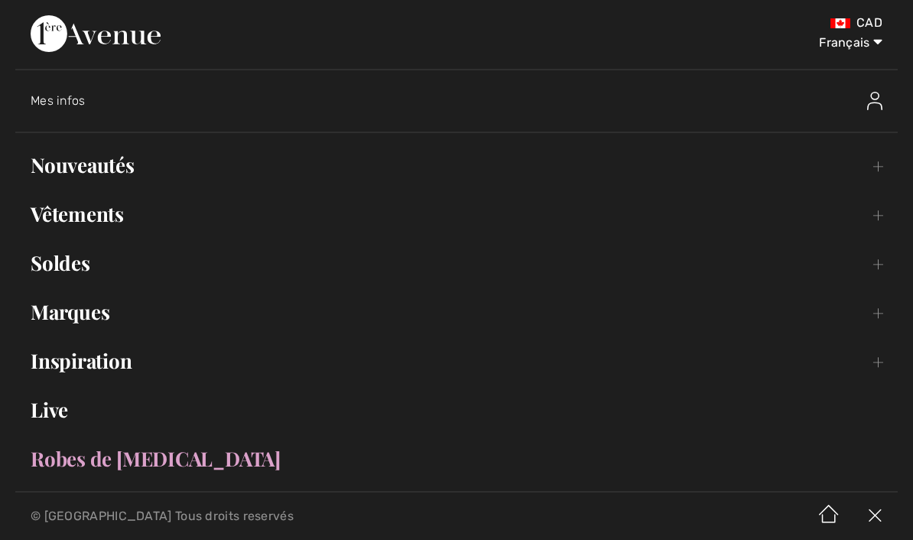
click at [111, 229] on link "Vêtements Toggle submenu" at bounding box center [456, 214] width 882 height 34
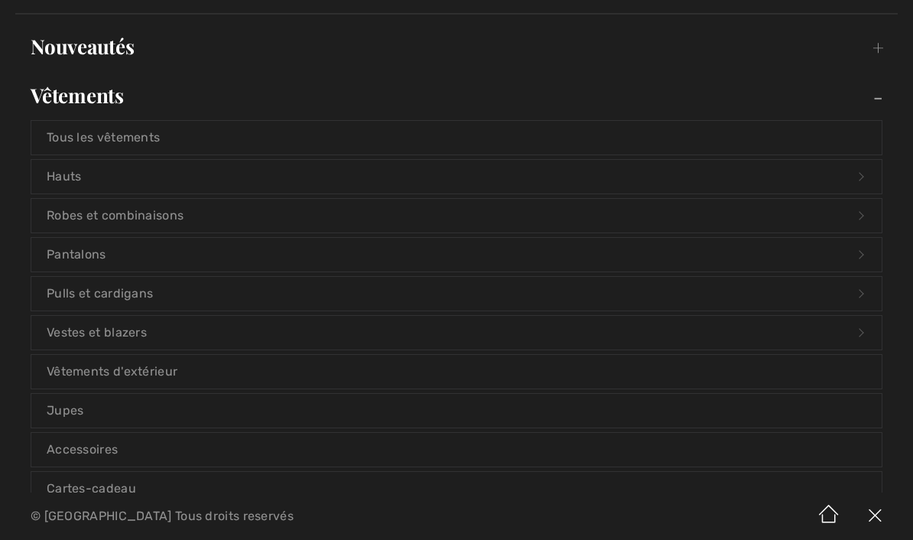
scroll to position [117, 0]
click at [331, 177] on link "Hauts Open submenu" at bounding box center [456, 178] width 850 height 34
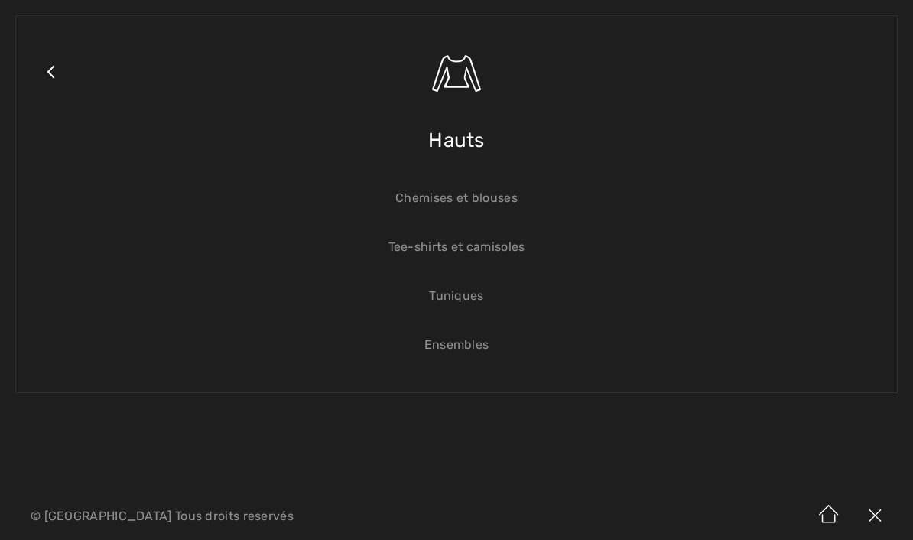
click at [470, 349] on link "Ensembles" at bounding box center [456, 345] width 850 height 34
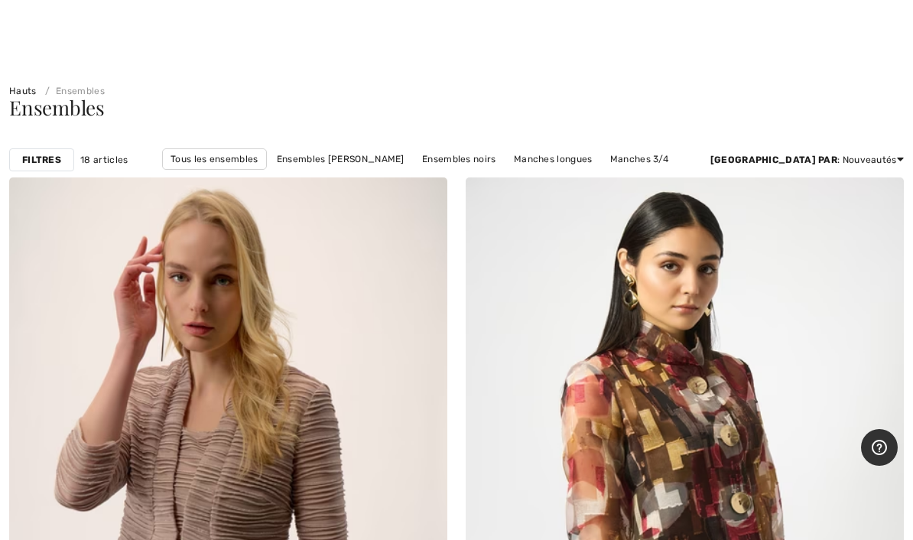
scroll to position [15, 0]
click at [502, 159] on link "Ensembles noirs" at bounding box center [458, 158] width 89 height 20
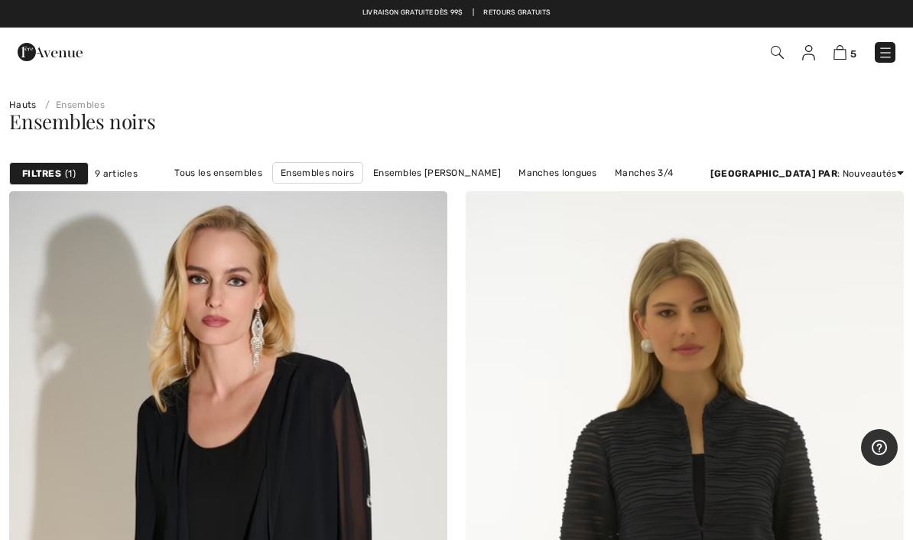
click at [892, 55] on img at bounding box center [885, 52] width 15 height 15
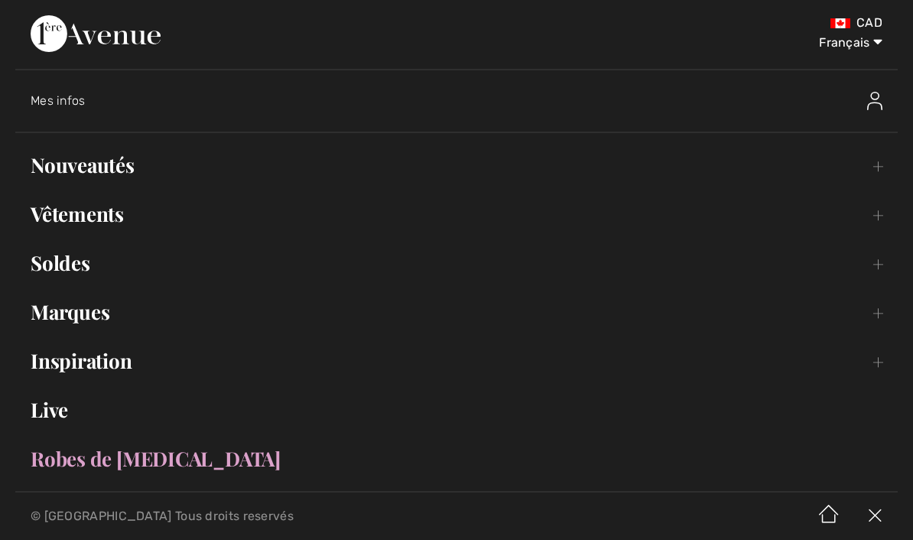
click at [105, 214] on link "Vêtements Toggle submenu" at bounding box center [456, 214] width 882 height 34
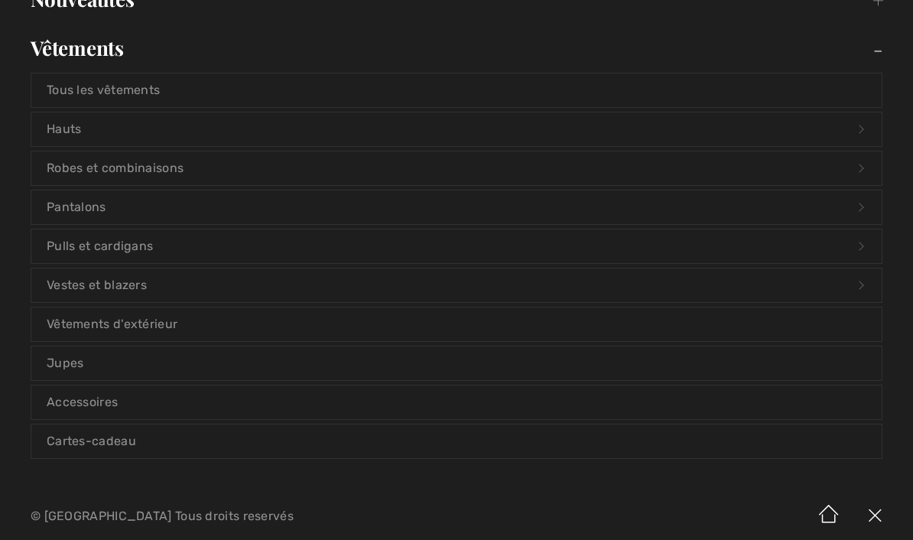
scroll to position [170, 0]
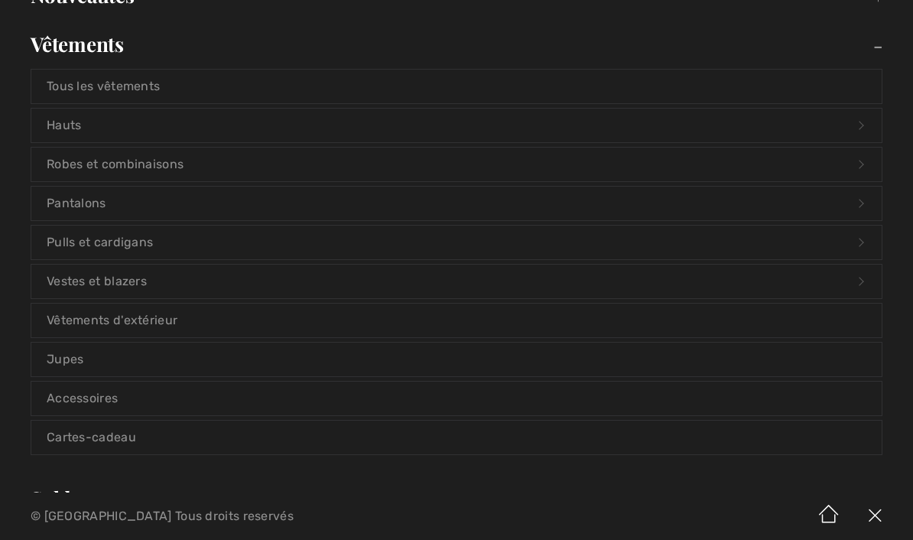
click at [391, 285] on link "Vestes et blazers Open submenu" at bounding box center [456, 282] width 850 height 34
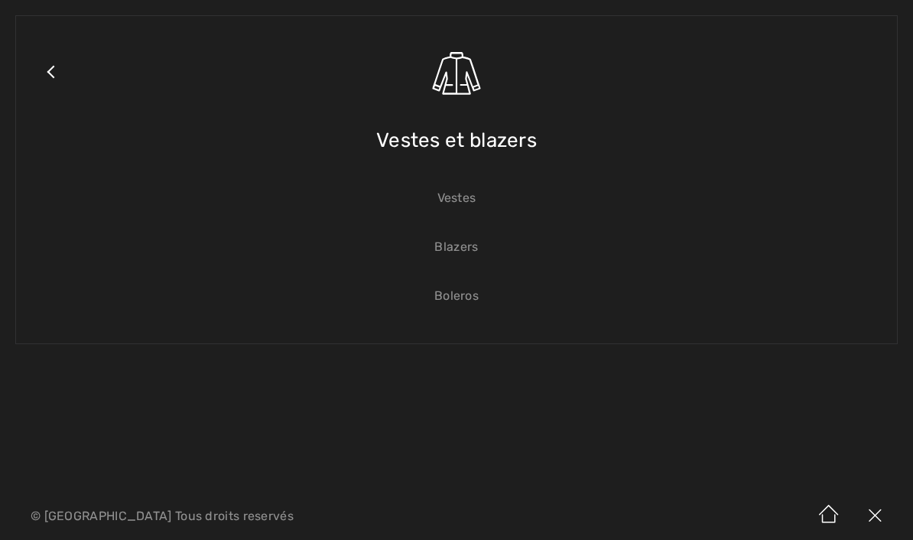
click at [457, 200] on link "Vestes" at bounding box center [456, 198] width 850 height 34
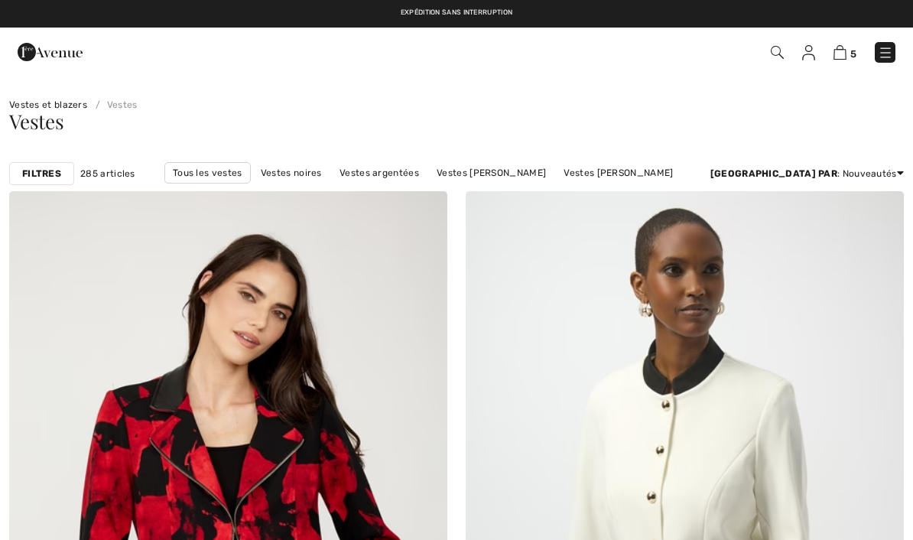
checkbox input "true"
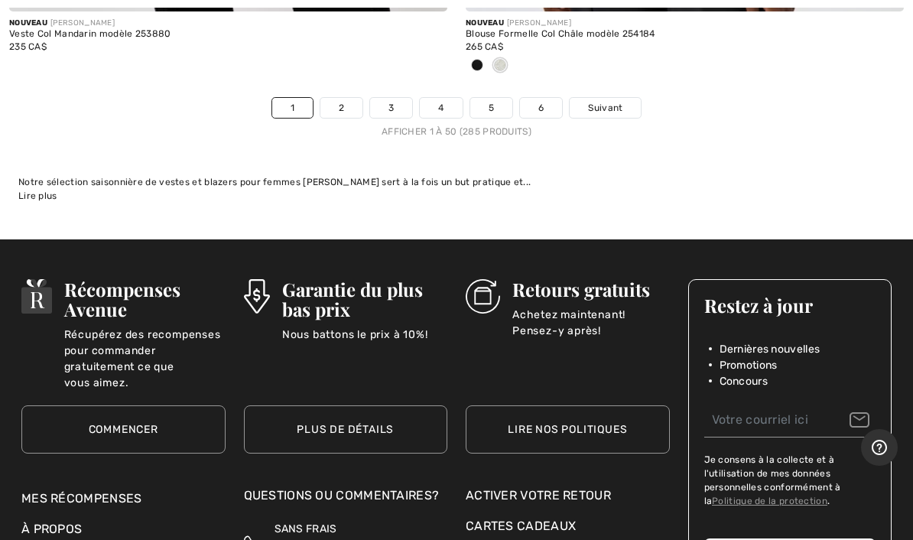
scroll to position [18917, 0]
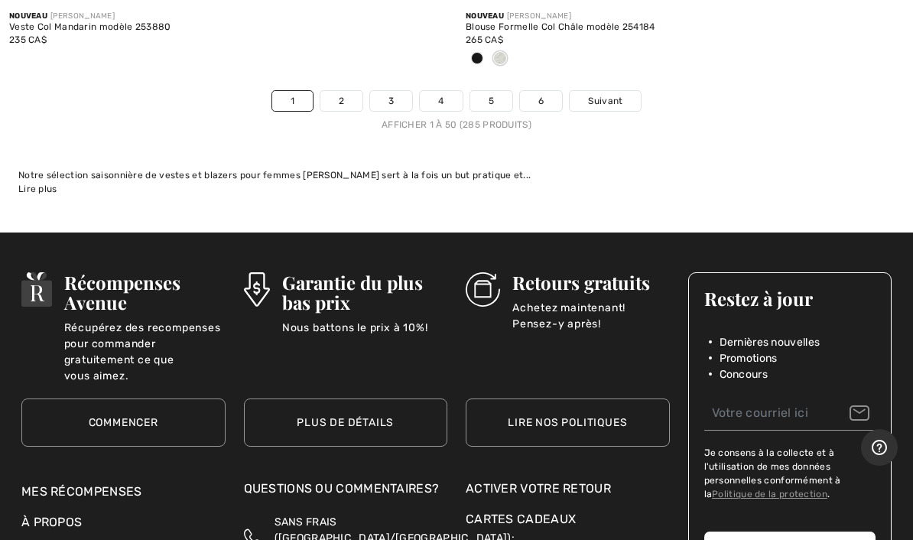
click at [596, 94] on span "Suivant" at bounding box center [605, 101] width 34 height 14
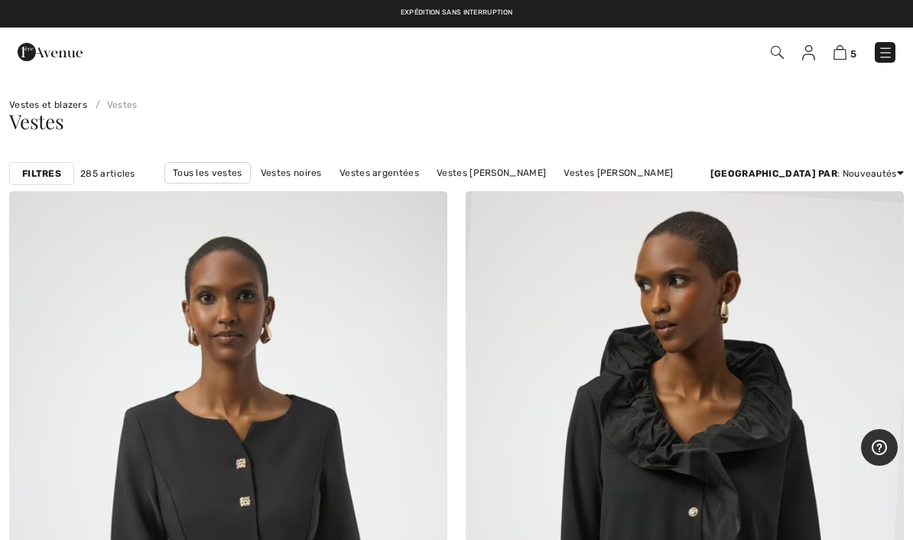
click at [299, 174] on link "Vestes noires" at bounding box center [291, 173] width 76 height 20
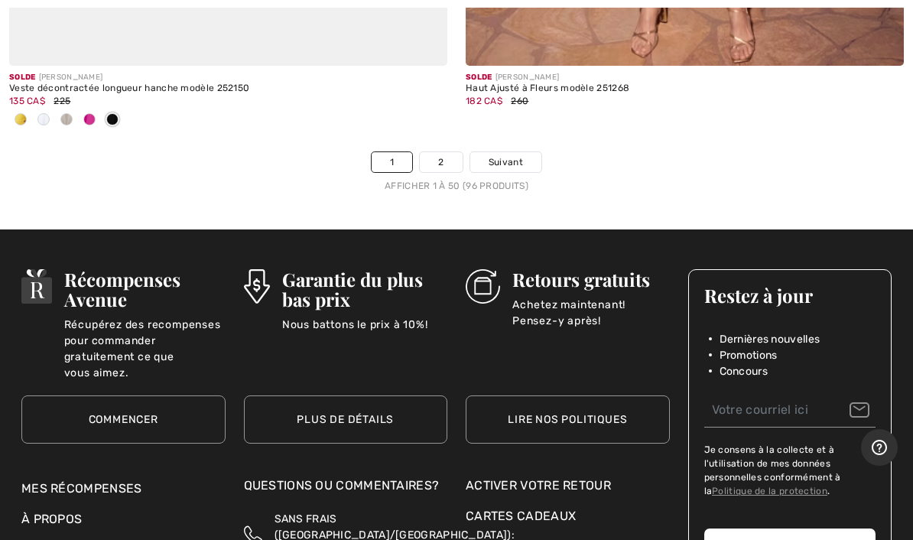
scroll to position [18977, 0]
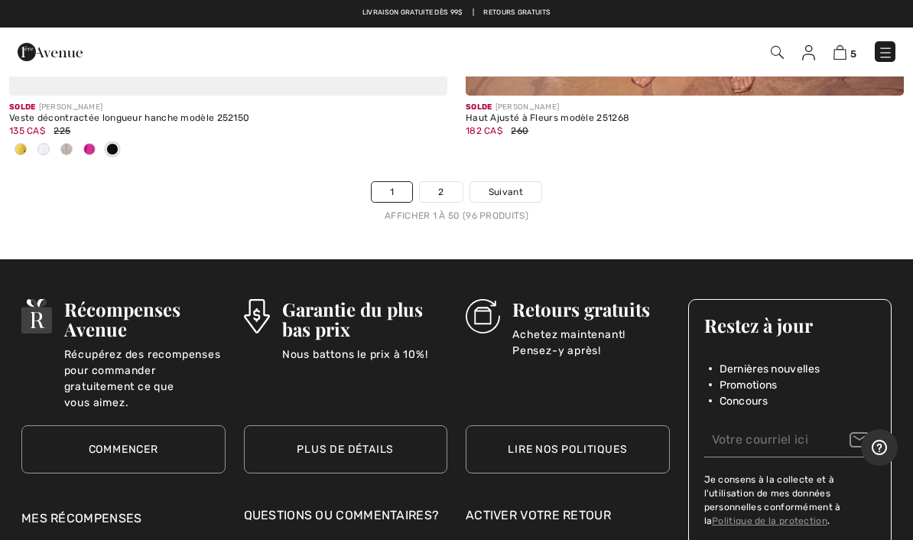
click at [508, 185] on span "Suivant" at bounding box center [506, 192] width 34 height 14
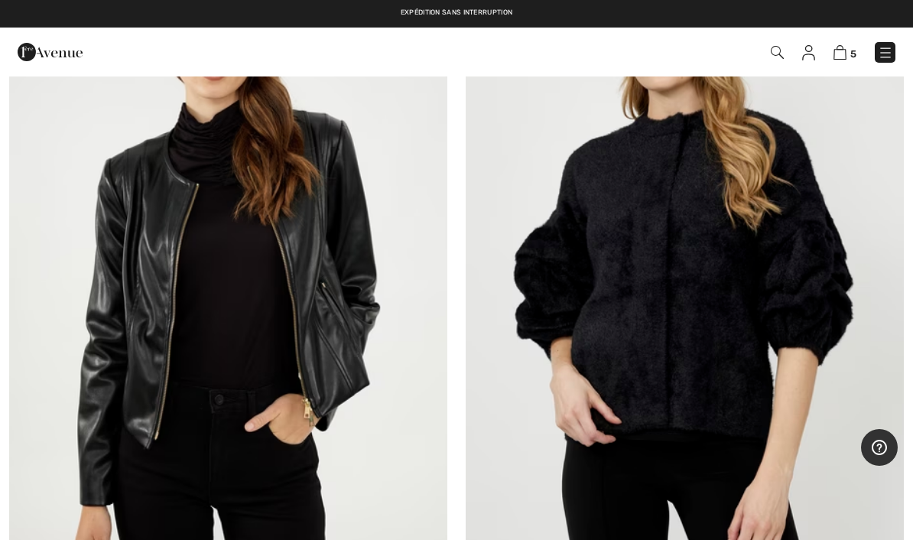
scroll to position [4825, 0]
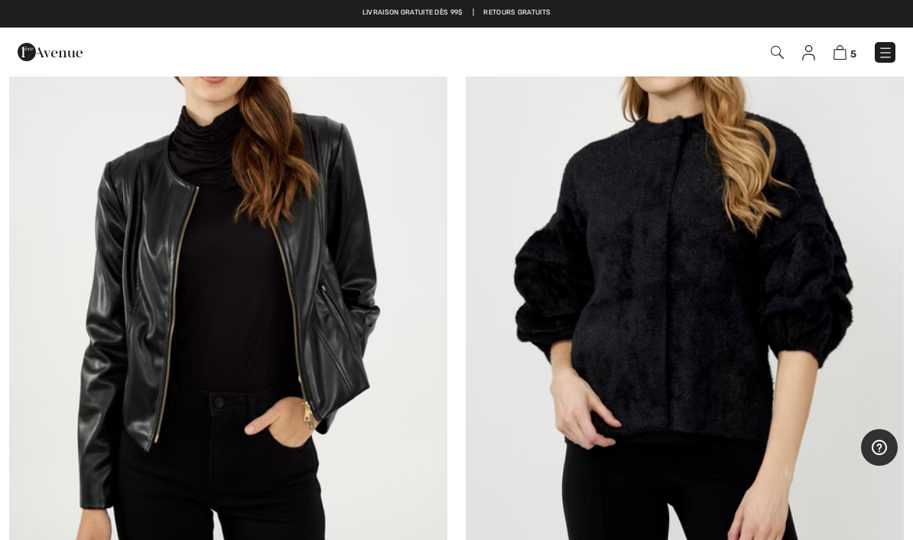
click at [336, 326] on img at bounding box center [228, 269] width 438 height 658
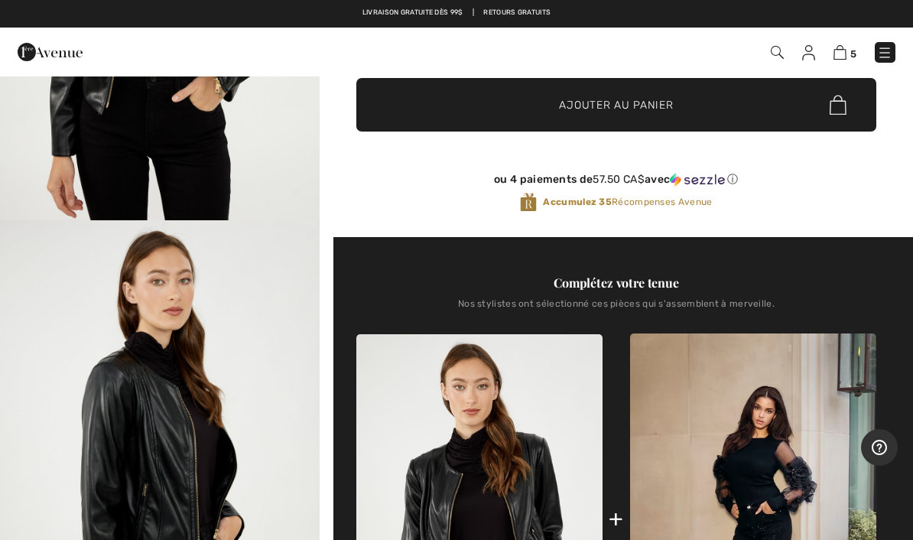
scroll to position [327, 0]
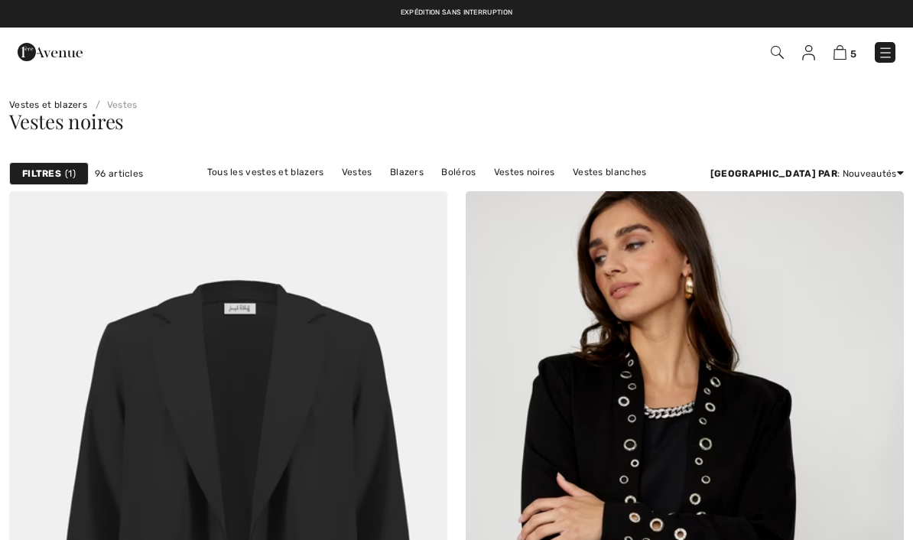
checkbox input "true"
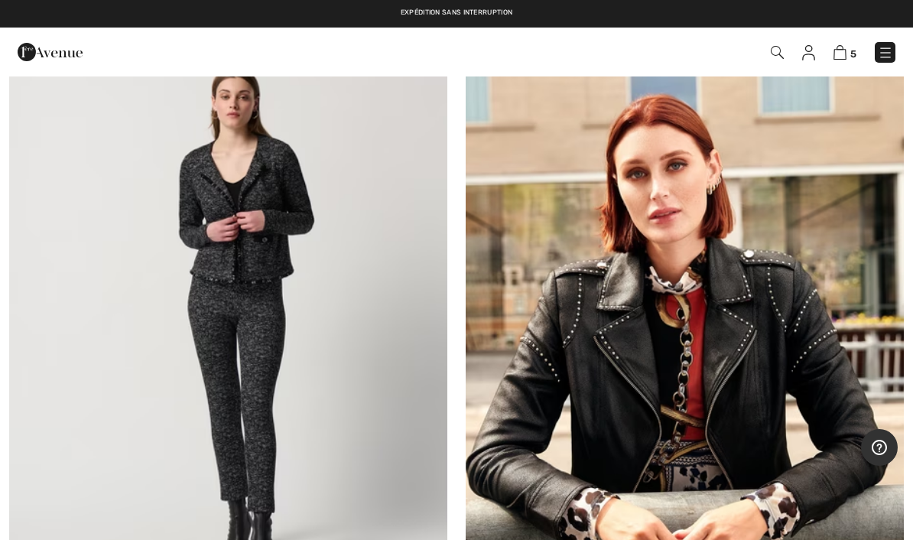
scroll to position [16061, 0]
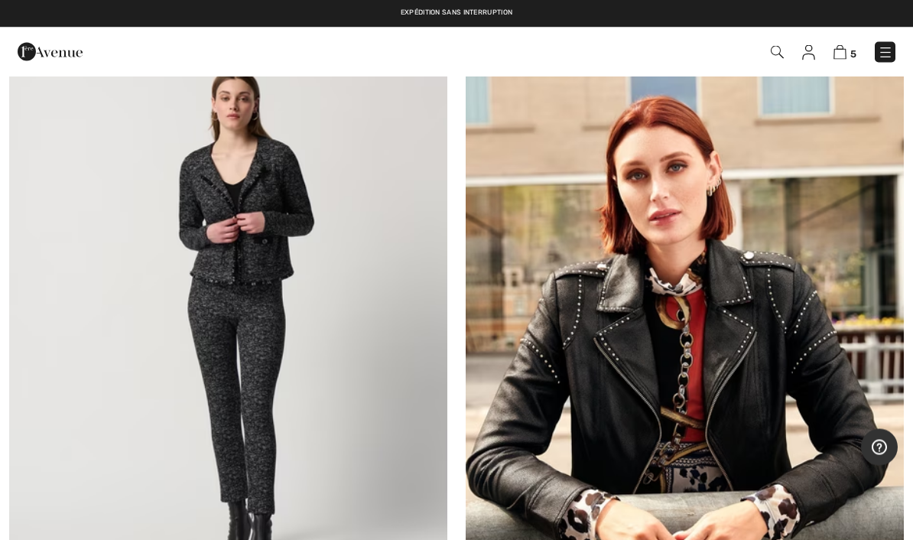
click at [784, 48] on img at bounding box center [777, 52] width 13 height 13
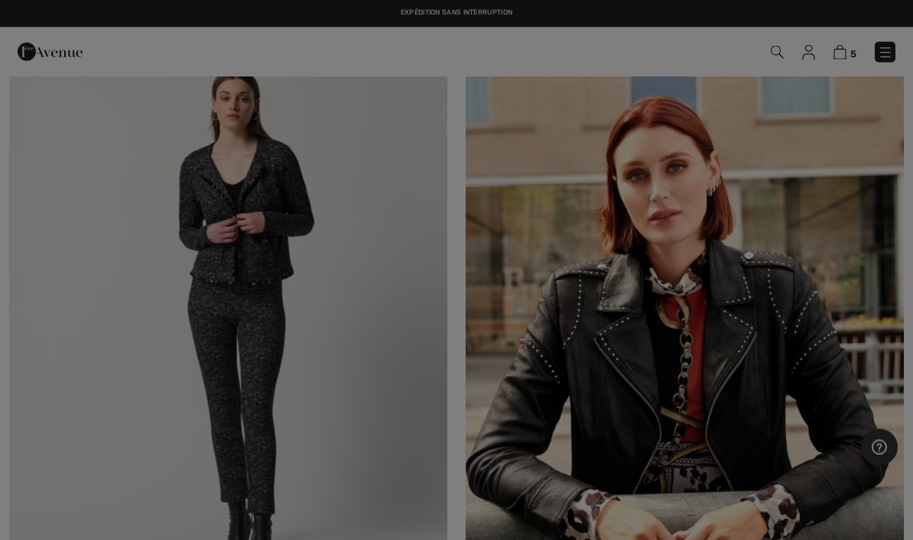
scroll to position [16062, 0]
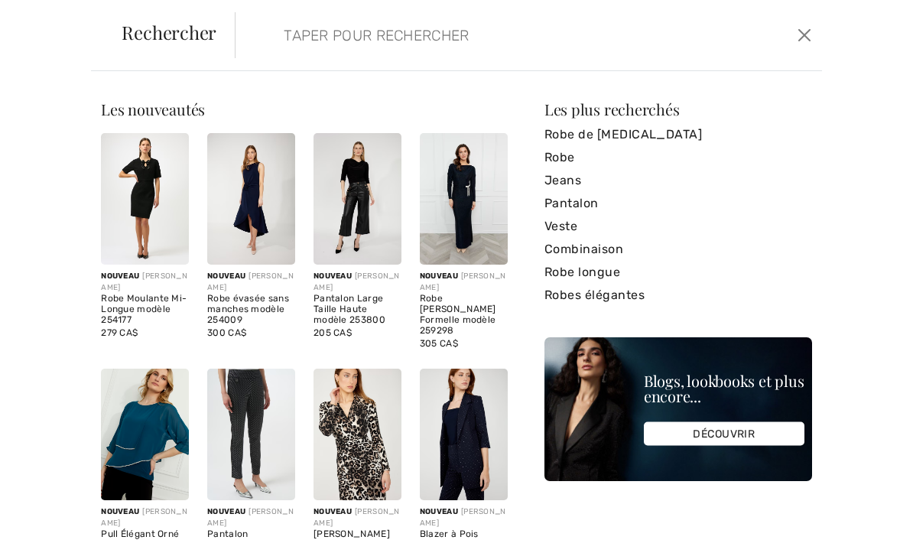
click at [525, 41] on input "search" at bounding box center [467, 35] width 391 height 46
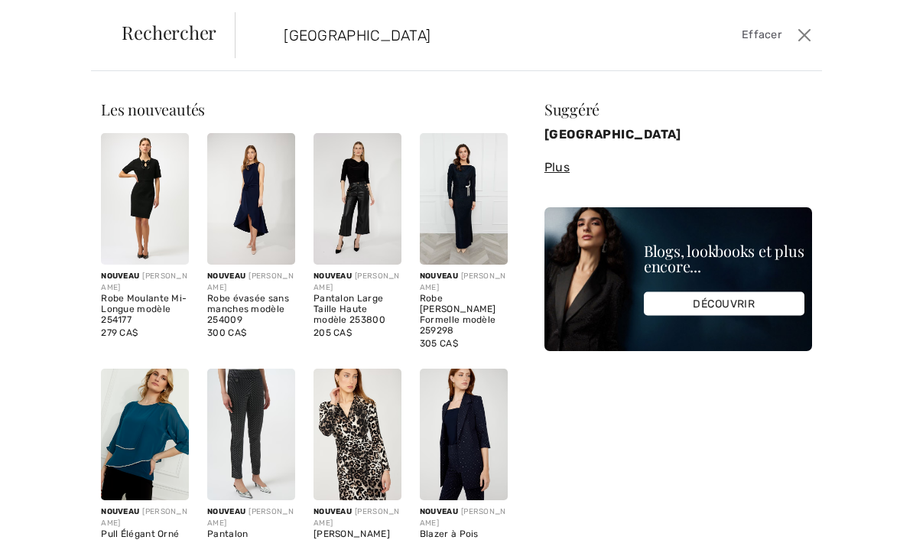
type input "[GEOGRAPHIC_DATA]"
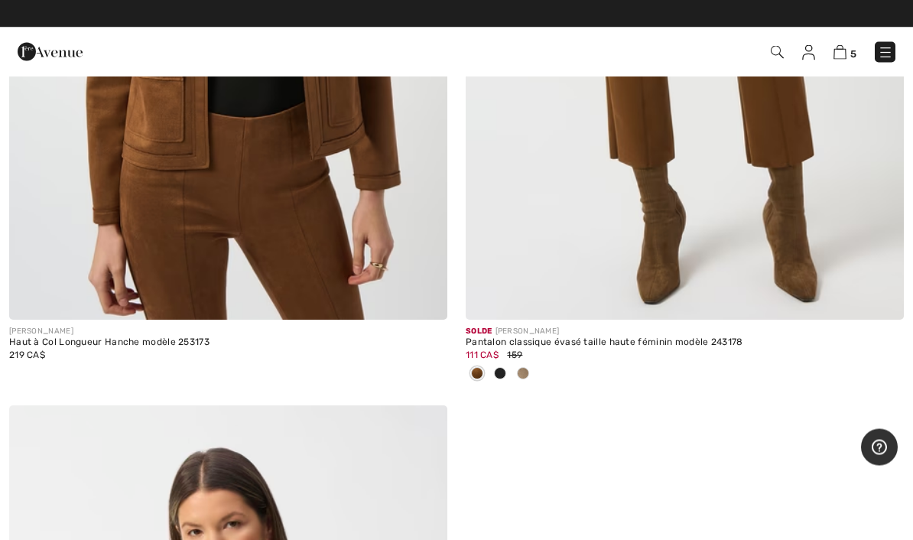
scroll to position [1943, 0]
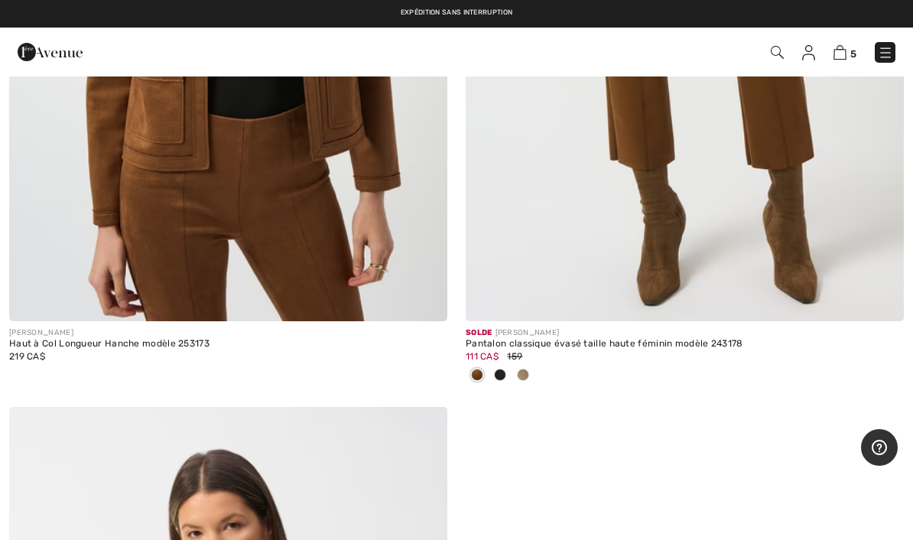
click at [501, 372] on span at bounding box center [500, 375] width 12 height 12
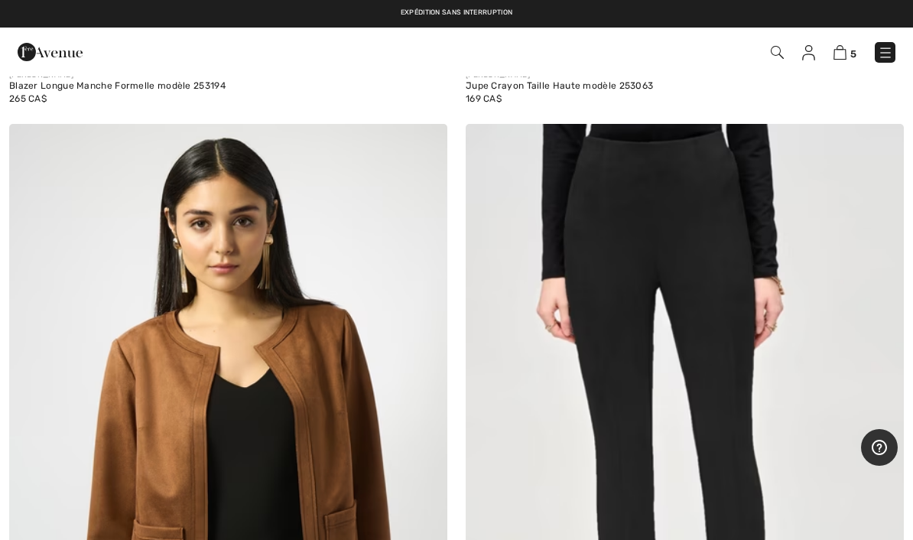
scroll to position [1462, 0]
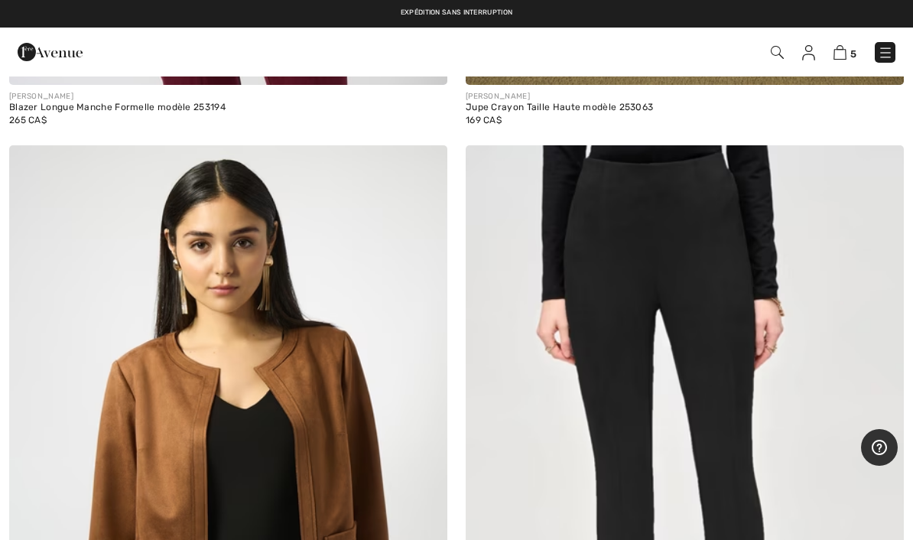
click at [685, 269] on img at bounding box center [685, 474] width 438 height 658
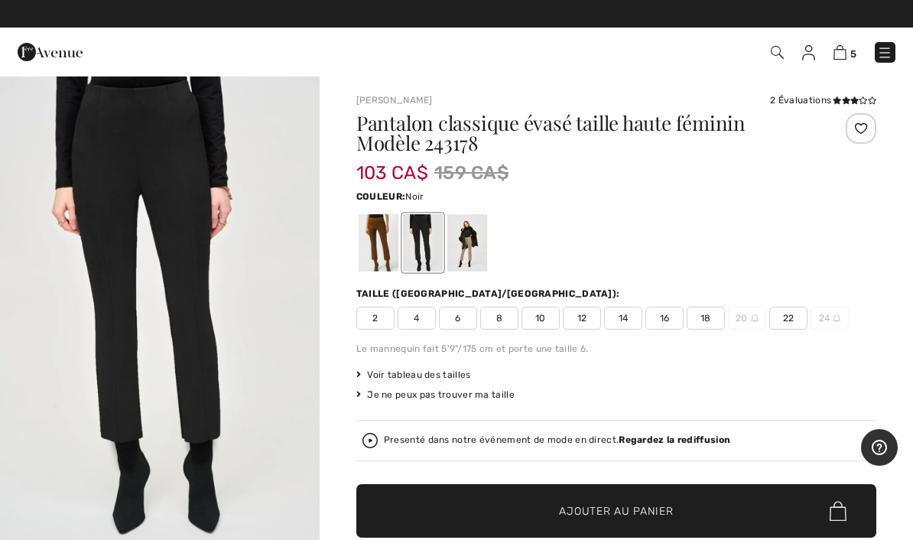
click at [847, 52] on img at bounding box center [840, 52] width 13 height 15
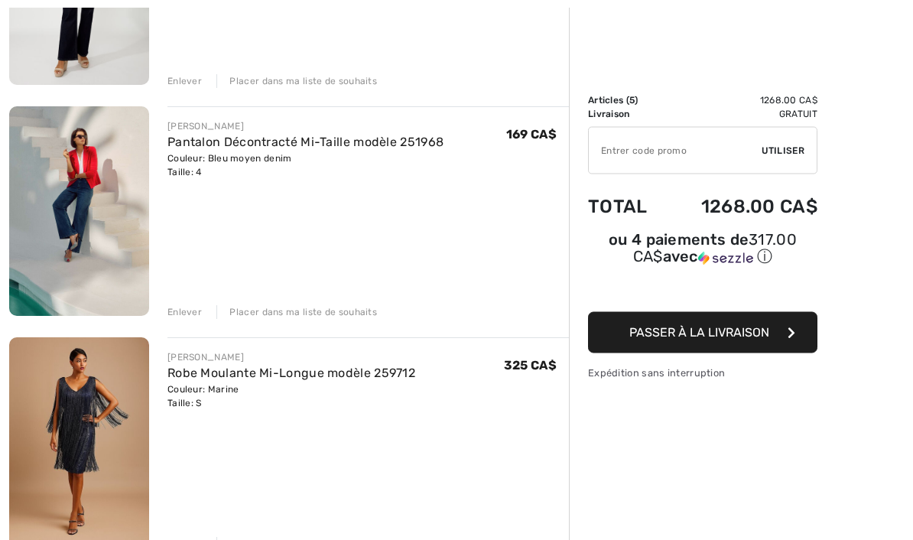
scroll to position [327, 0]
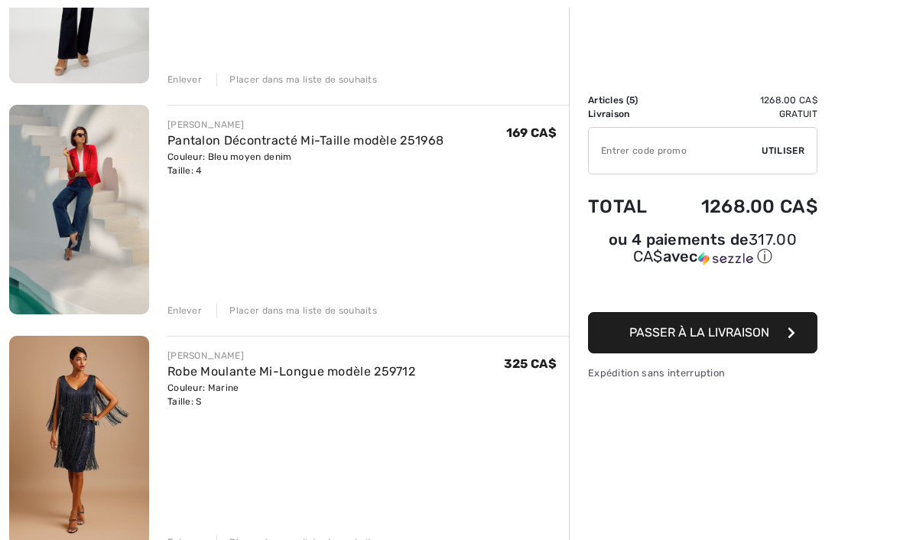
click at [95, 179] on img at bounding box center [79, 210] width 140 height 210
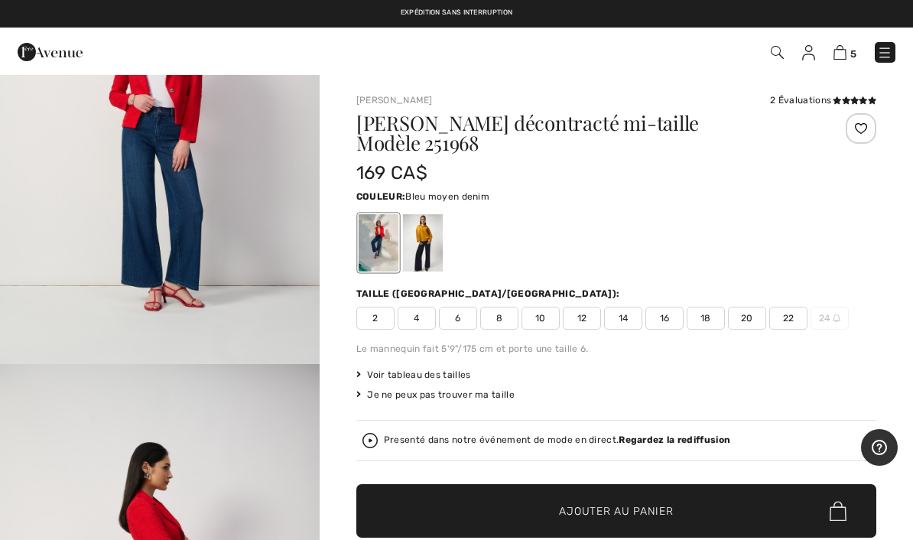
scroll to position [3067, 0]
click at [840, 59] on img at bounding box center [840, 52] width 13 height 15
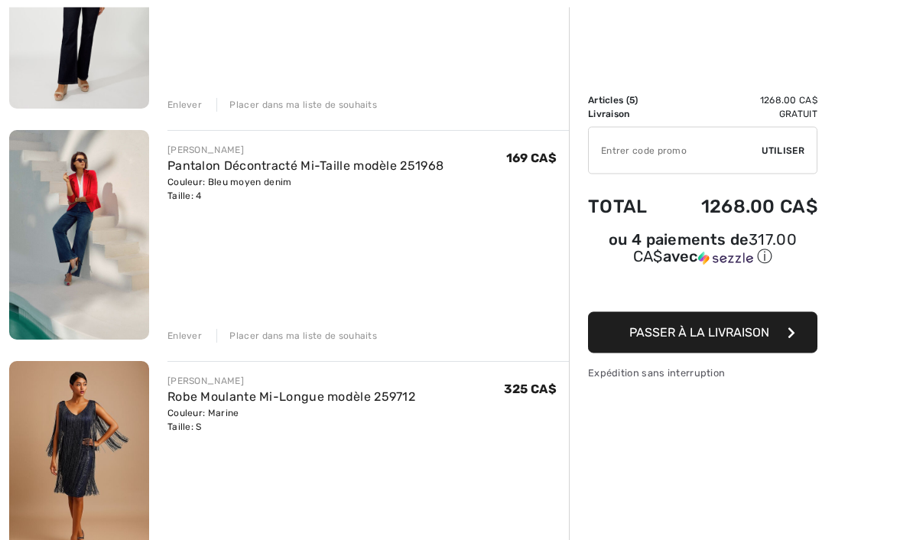
scroll to position [302, 0]
click at [187, 336] on div "Enlever" at bounding box center [184, 336] width 34 height 14
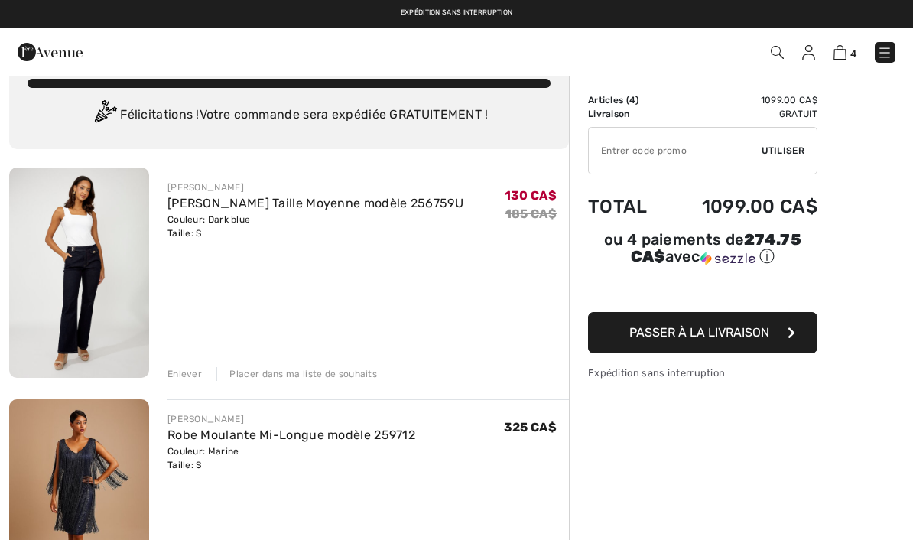
scroll to position [0, 0]
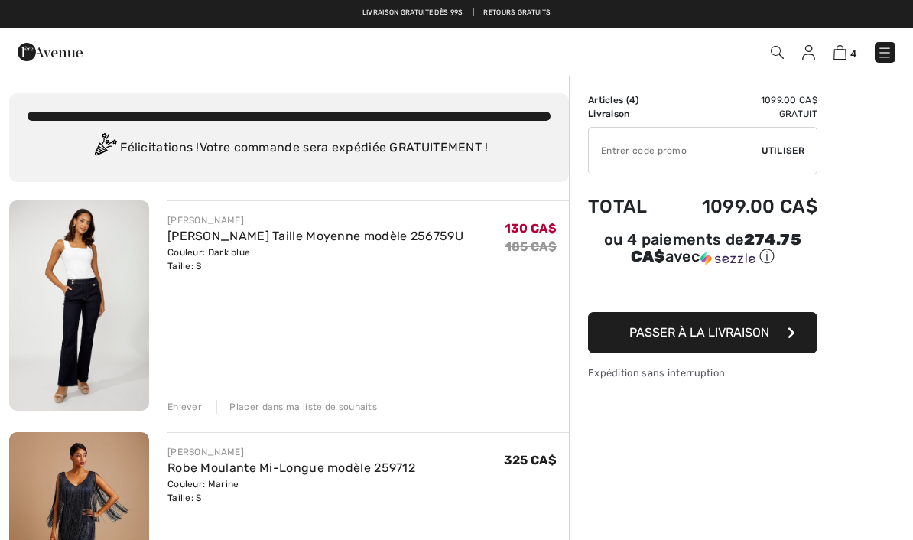
click at [713, 340] on span "Passer à la livraison" at bounding box center [699, 332] width 140 height 15
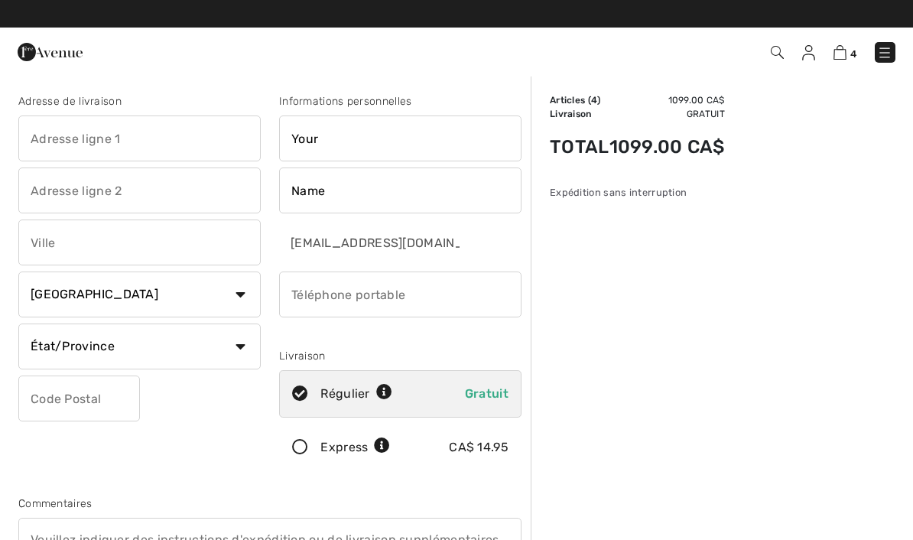
click at [186, 140] on input "text" at bounding box center [139, 138] width 242 height 46
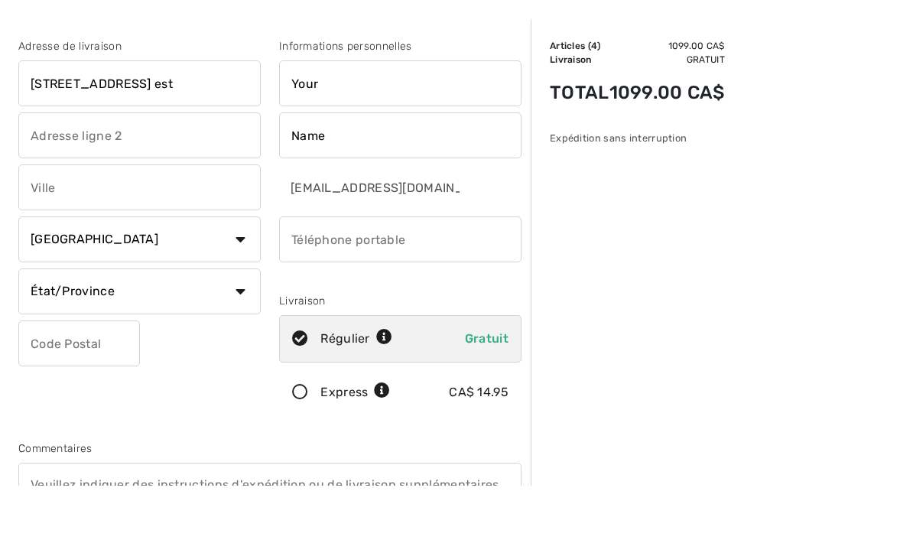
type input "[STREET_ADDRESS] est"
click at [337, 115] on input "Your" at bounding box center [400, 138] width 242 height 46
type input "Y"
click at [347, 167] on input "Name" at bounding box center [400, 190] width 242 height 46
type input "Veronique"
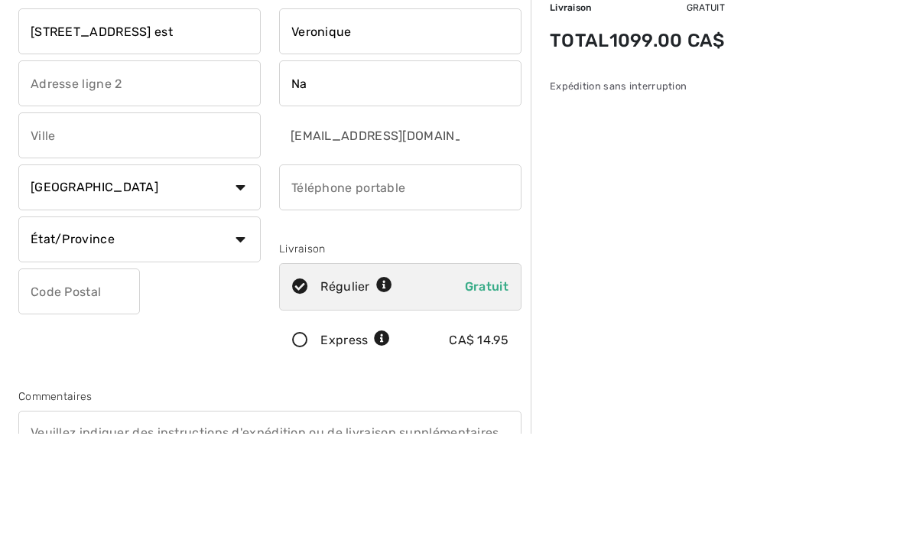
type input "N"
type input "Giner"
click at [91, 219] on input "text" at bounding box center [139, 242] width 242 height 46
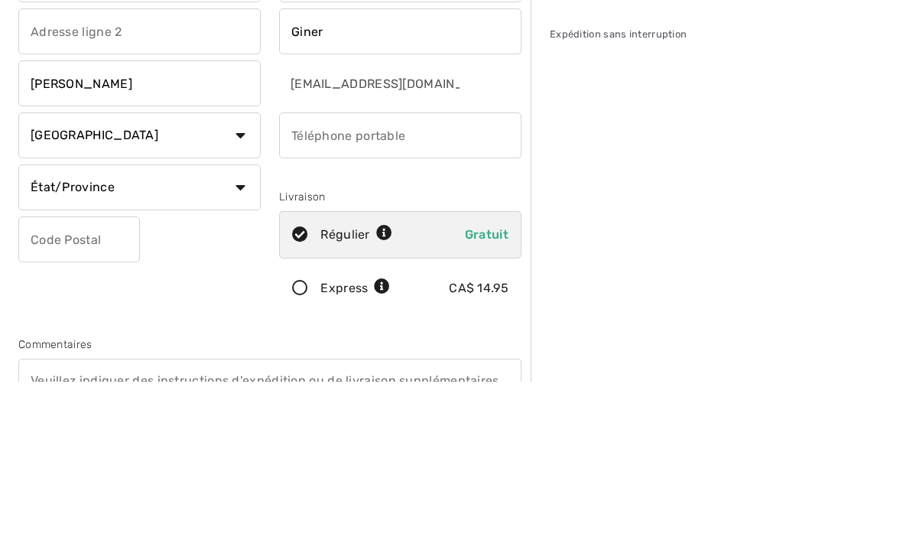
type input "[PERSON_NAME]"
click at [437, 271] on input "phone" at bounding box center [400, 294] width 242 height 46
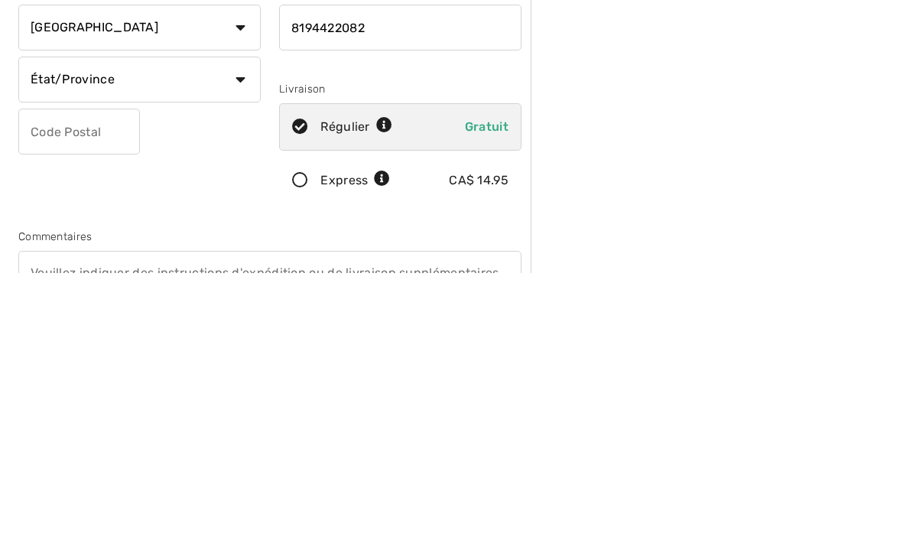
type input "8194422082"
click at [239, 323] on select "État/Province [GEOGRAPHIC_DATA][PERSON_NAME][GEOGRAPHIC_DATA] [GEOGRAPHIC_DATA]…" at bounding box center [139, 346] width 242 height 46
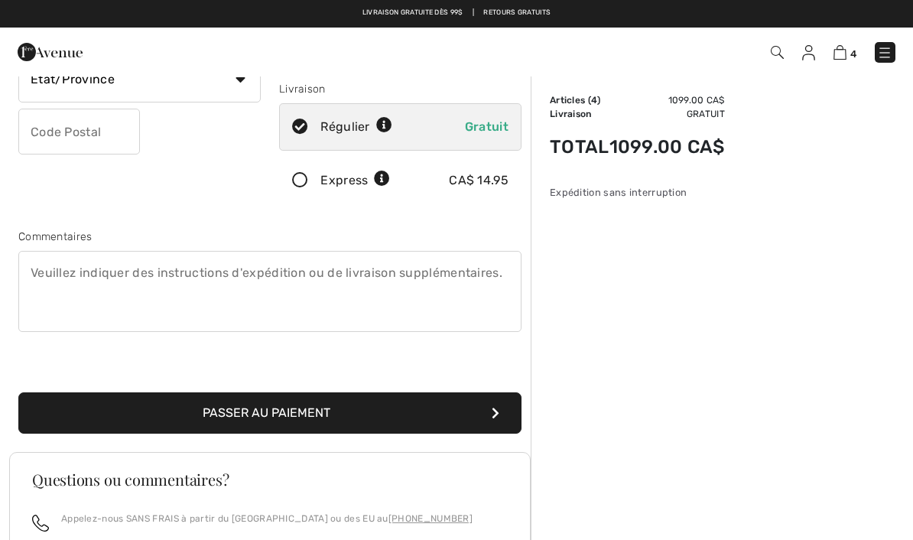
select select "QC"
click at [106, 135] on input "text" at bounding box center [79, 132] width 122 height 46
type input "J9T1B5"
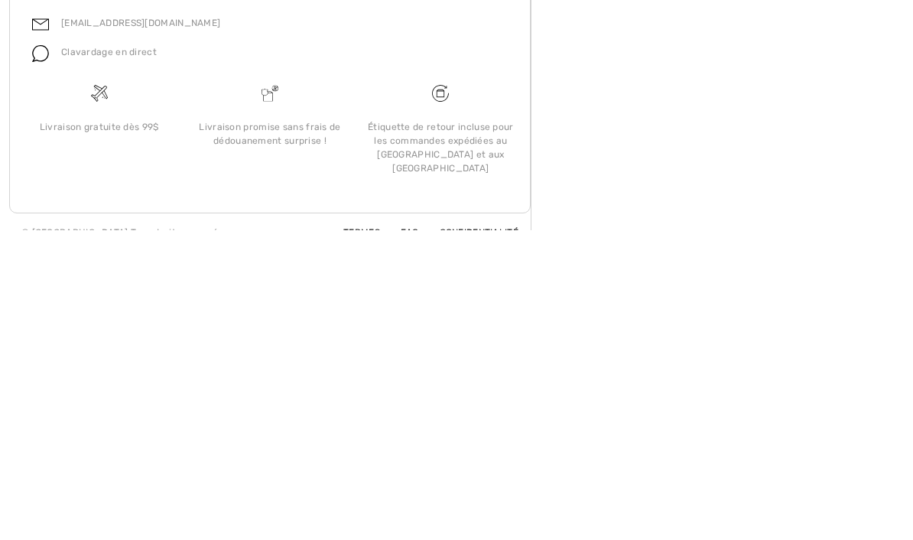
scroll to position [529, 0]
